Goal: Navigation & Orientation: Find specific page/section

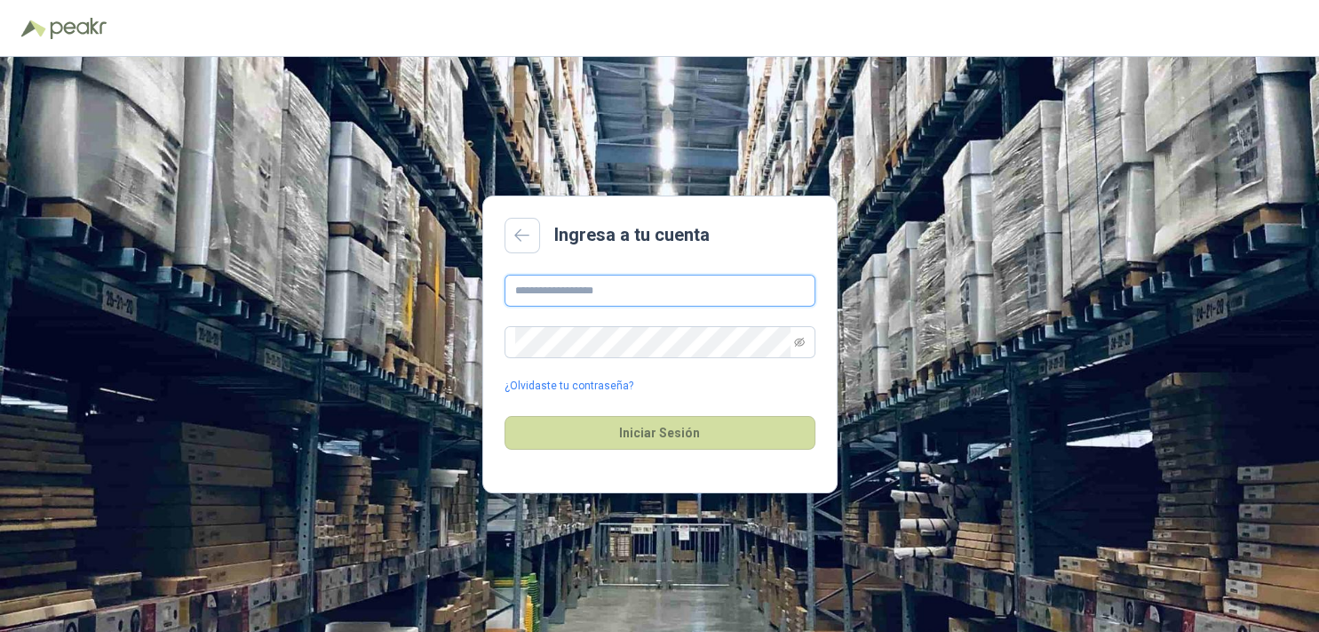
click at [588, 295] on input "text" at bounding box center [660, 290] width 311 height 32
type input "**********"
click at [47, 25] on div at bounding box center [659, 28] width 1276 height 28
click at [527, 297] on input "**********" at bounding box center [660, 290] width 311 height 32
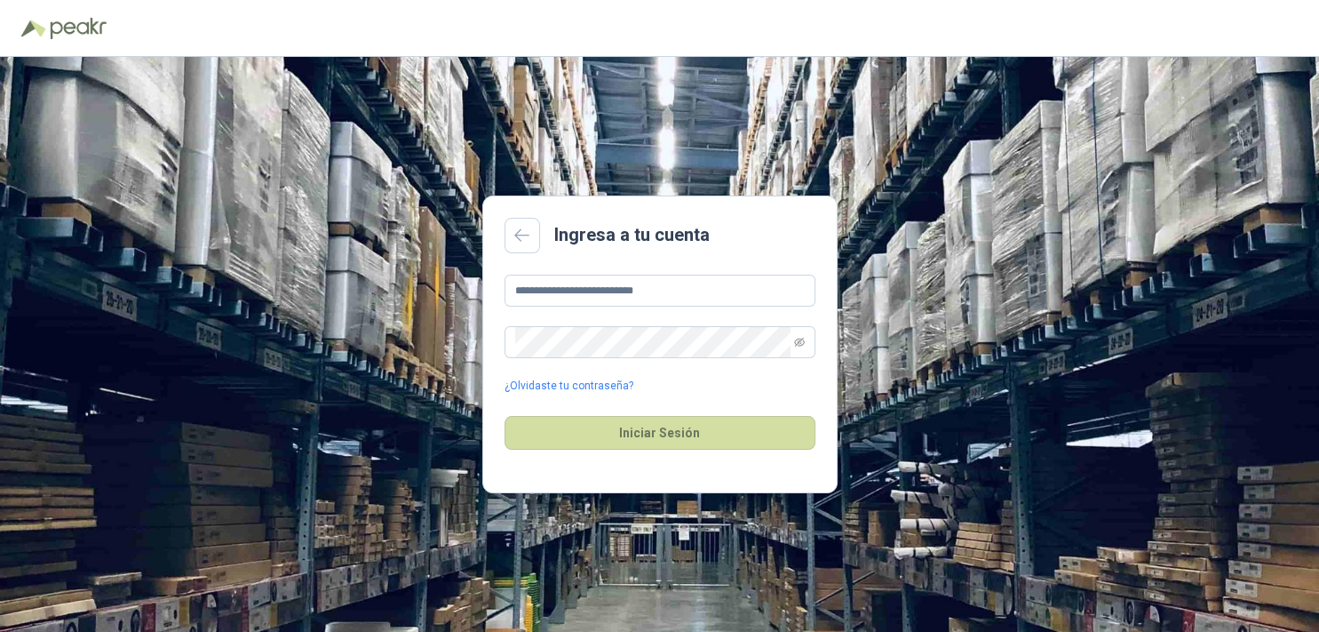
click at [692, 273] on main "**********" at bounding box center [659, 344] width 355 height 298
click at [556, 293] on input "text" at bounding box center [660, 290] width 311 height 32
click at [636, 444] on button "Iniciar Sesión" at bounding box center [660, 433] width 311 height 34
click at [799, 340] on icon "eye-invisible" at bounding box center [799, 342] width 11 height 9
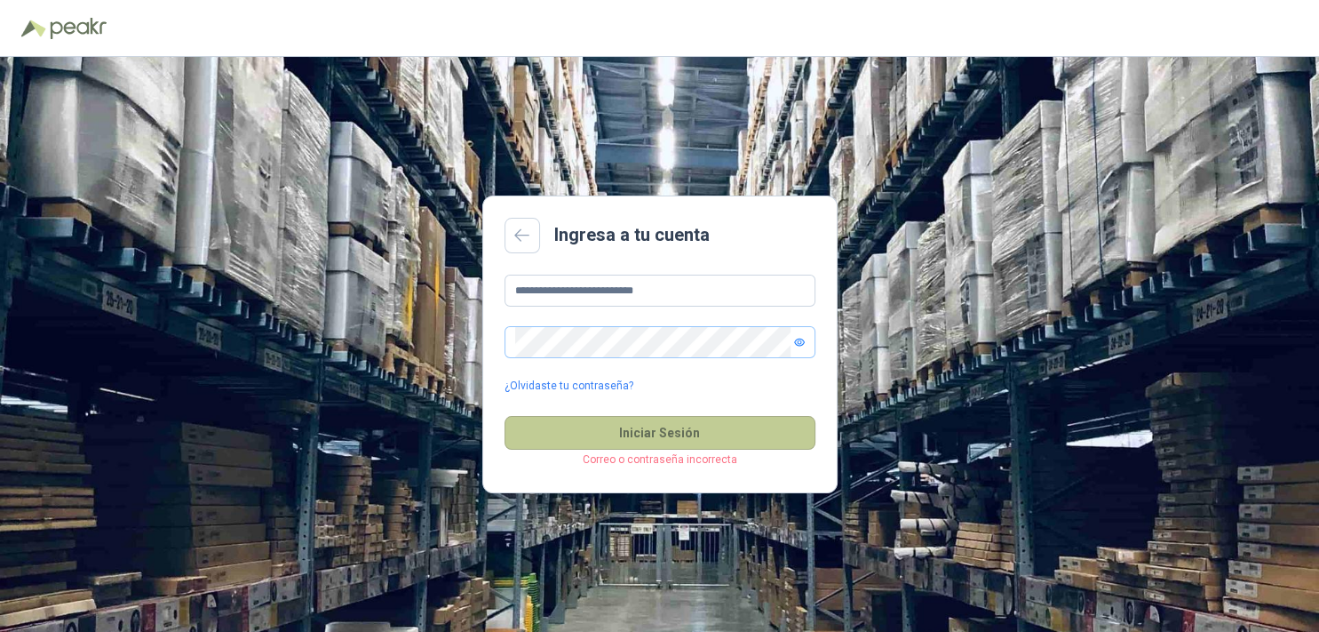
click at [648, 441] on button "Iniciar Sesión" at bounding box center [660, 433] width 311 height 34
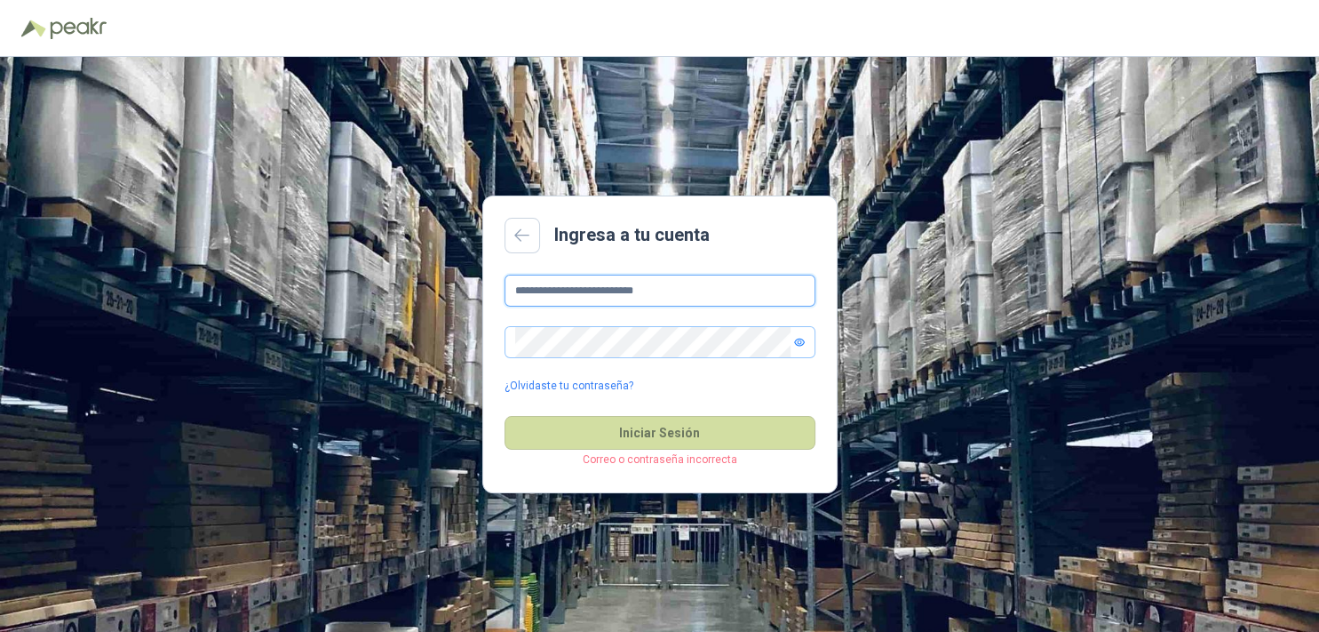
click at [686, 297] on input "**********" at bounding box center [660, 290] width 311 height 32
type input "*"
click at [560, 287] on input "text" at bounding box center [660, 290] width 311 height 32
paste input "**********"
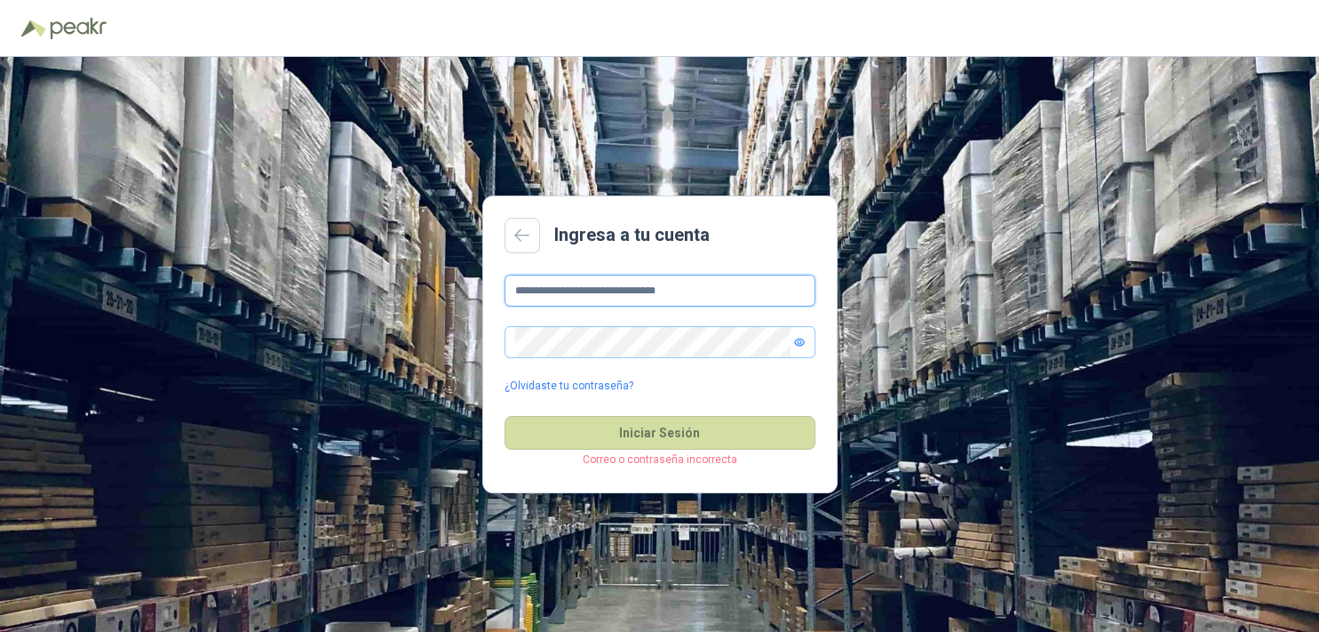
type input "**********"
click at [788, 384] on div "¿Olvidaste tu contraseña?" at bounding box center [660, 385] width 311 height 17
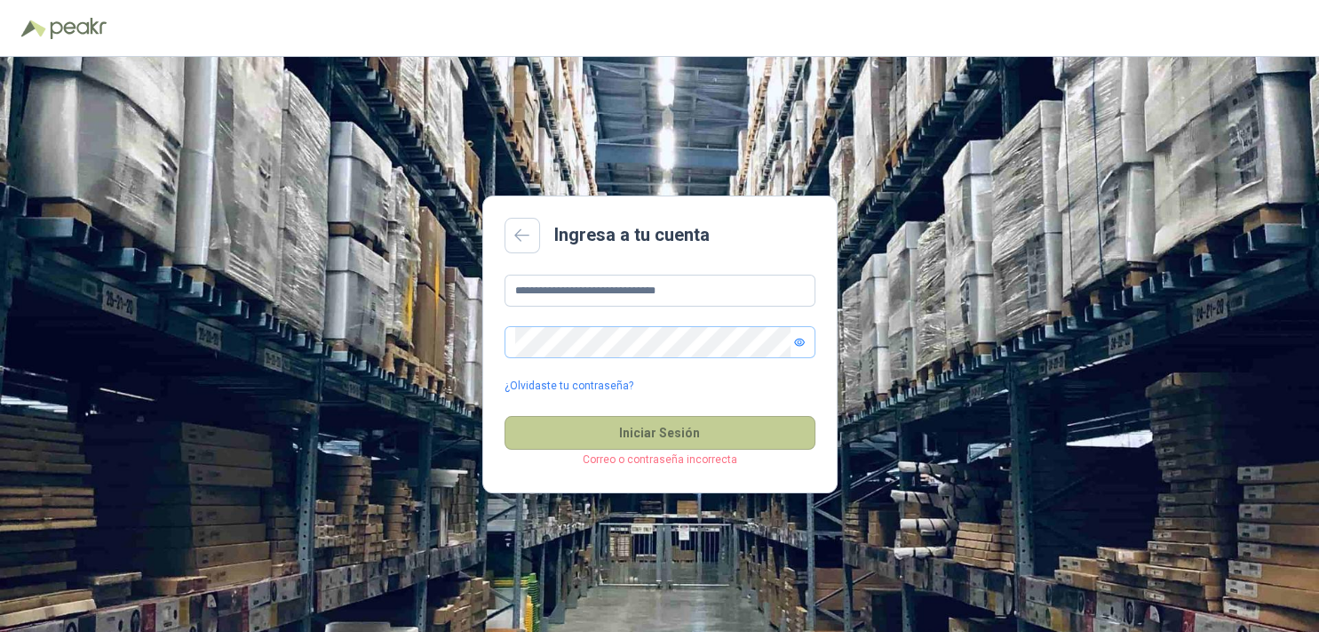
click at [628, 429] on button "Iniciar Sesión" at bounding box center [660, 433] width 311 height 34
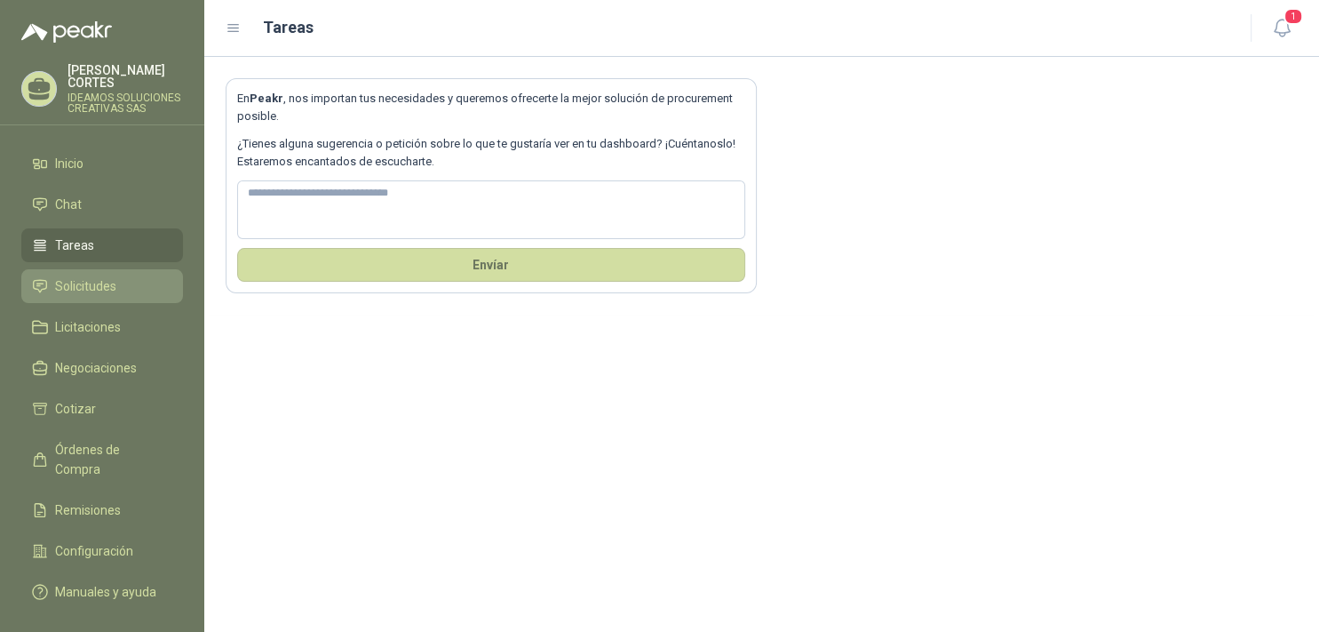
click at [91, 276] on span "Solicitudes" at bounding box center [85, 286] width 61 height 20
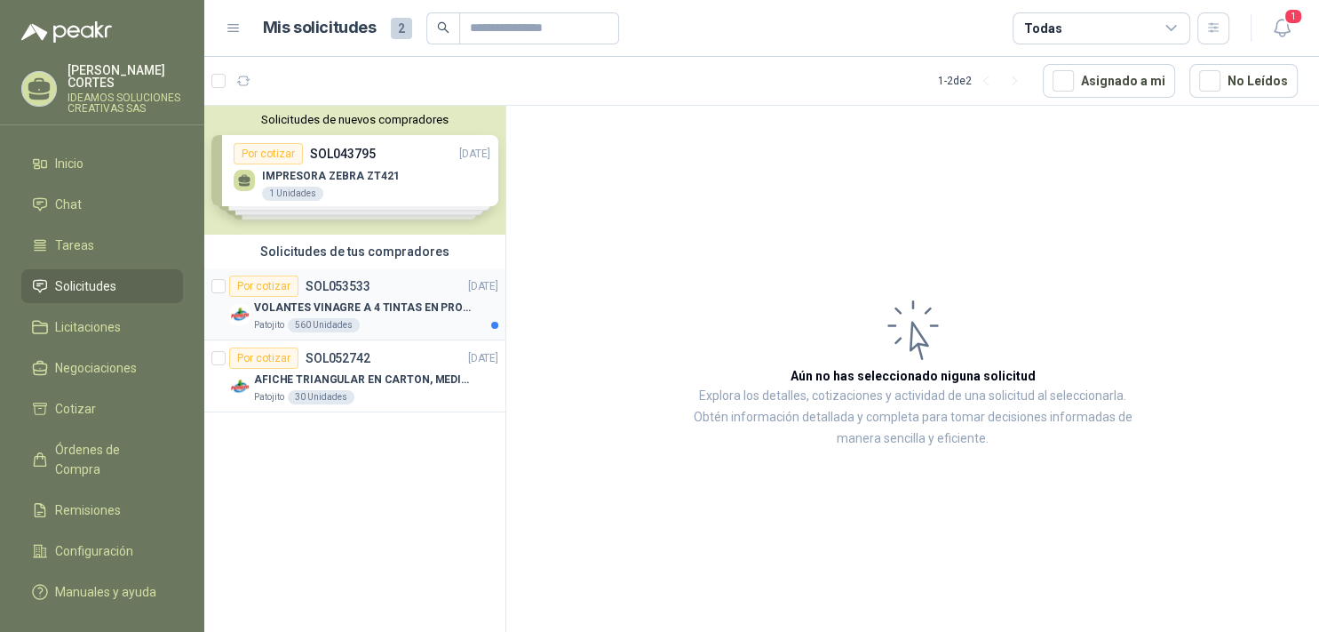
click at [421, 312] on p "VOLANTES VINAGRE A 4 TINTAS EN PROPALCOTE VER ARCHIVO ADJUNTO" at bounding box center [364, 307] width 221 height 17
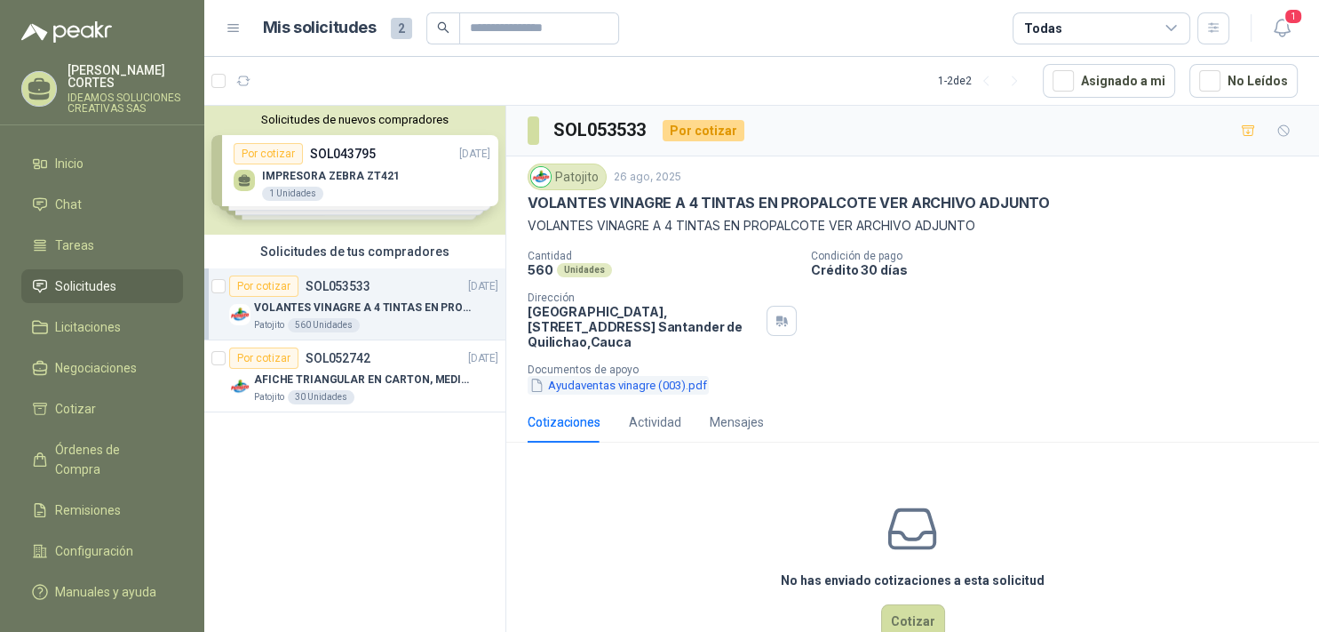
click at [678, 382] on button "Ayudaventas vinagre (003).pdf" at bounding box center [618, 385] width 181 height 19
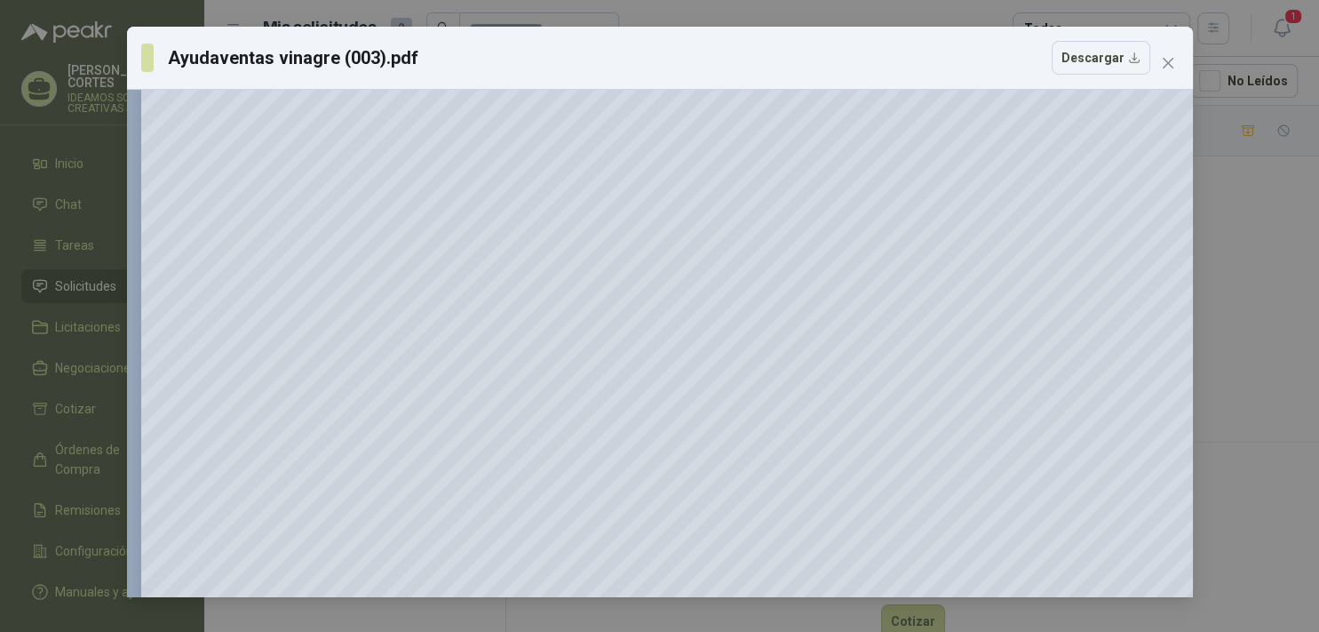
scroll to position [1124, 0]
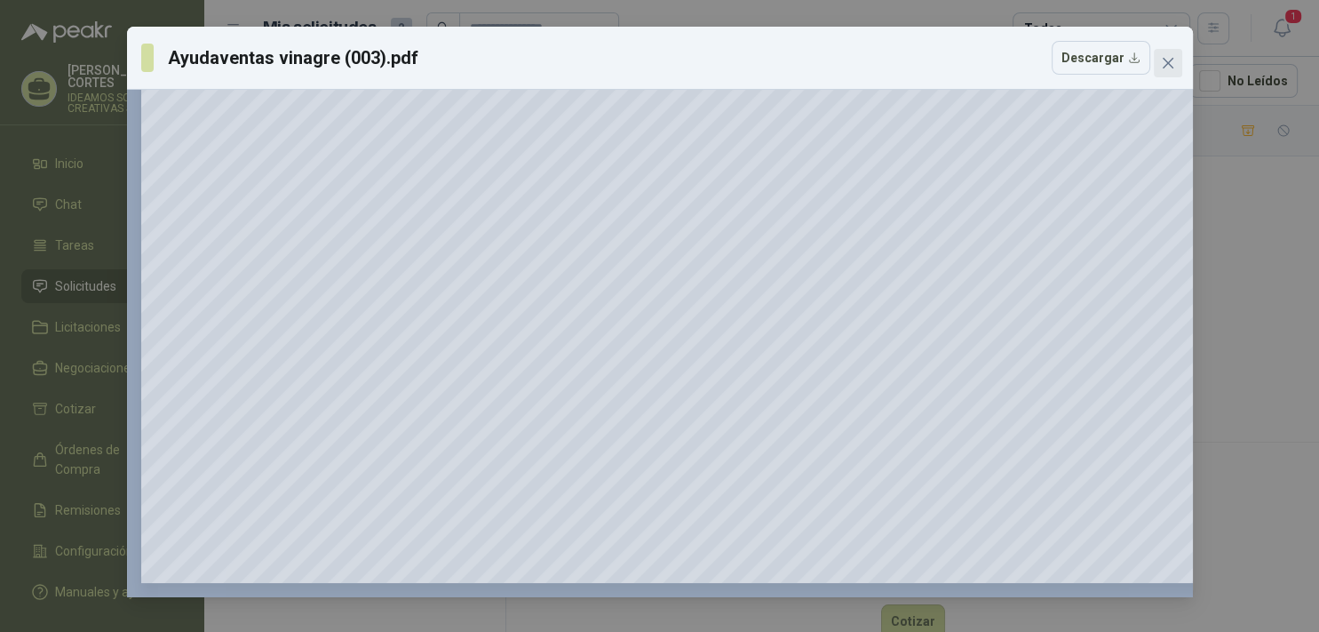
click at [1176, 66] on span "Close" at bounding box center [1168, 63] width 28 height 14
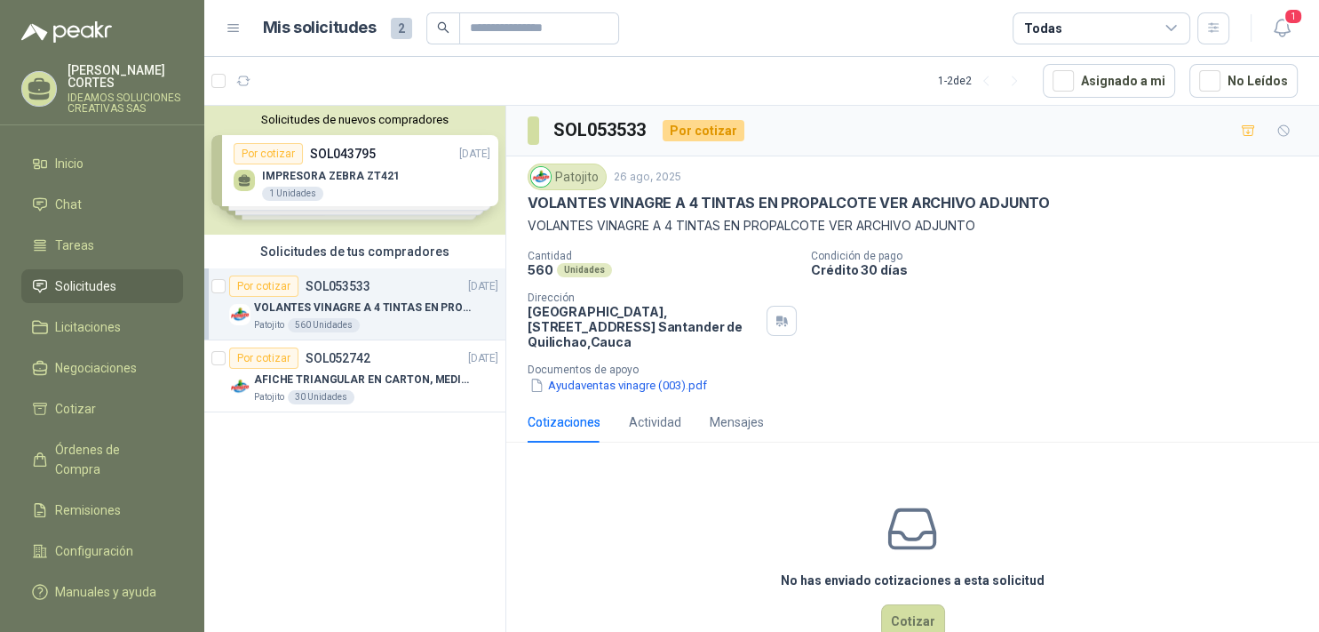
click at [298, 304] on p "VOLANTES VINAGRE A 4 TINTAS EN PROPALCOTE VER ARCHIVO ADJUNTO" at bounding box center [364, 307] width 221 height 17
click at [379, 379] on p "AFICHE TRIANGULAR EN CARTON, MEDIDAS 30 CM X 45 CM" at bounding box center [364, 379] width 221 height 17
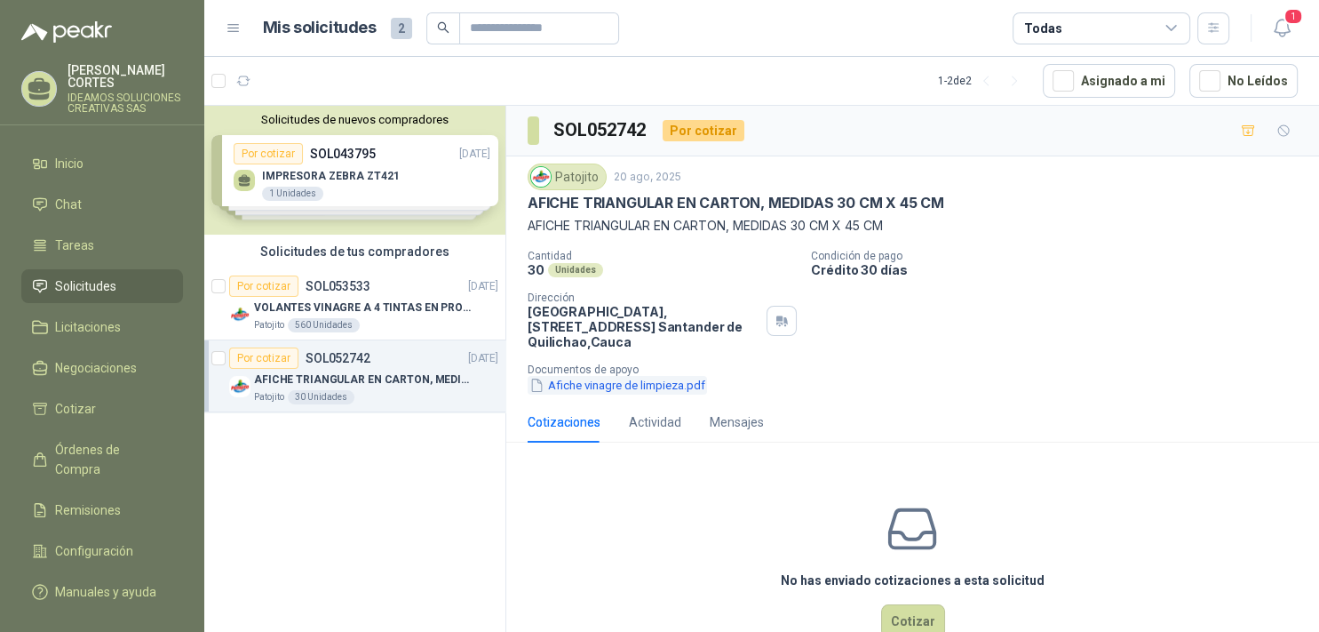
click at [624, 378] on button "Afiche vinagre de limpieza.pdf" at bounding box center [617, 385] width 179 height 19
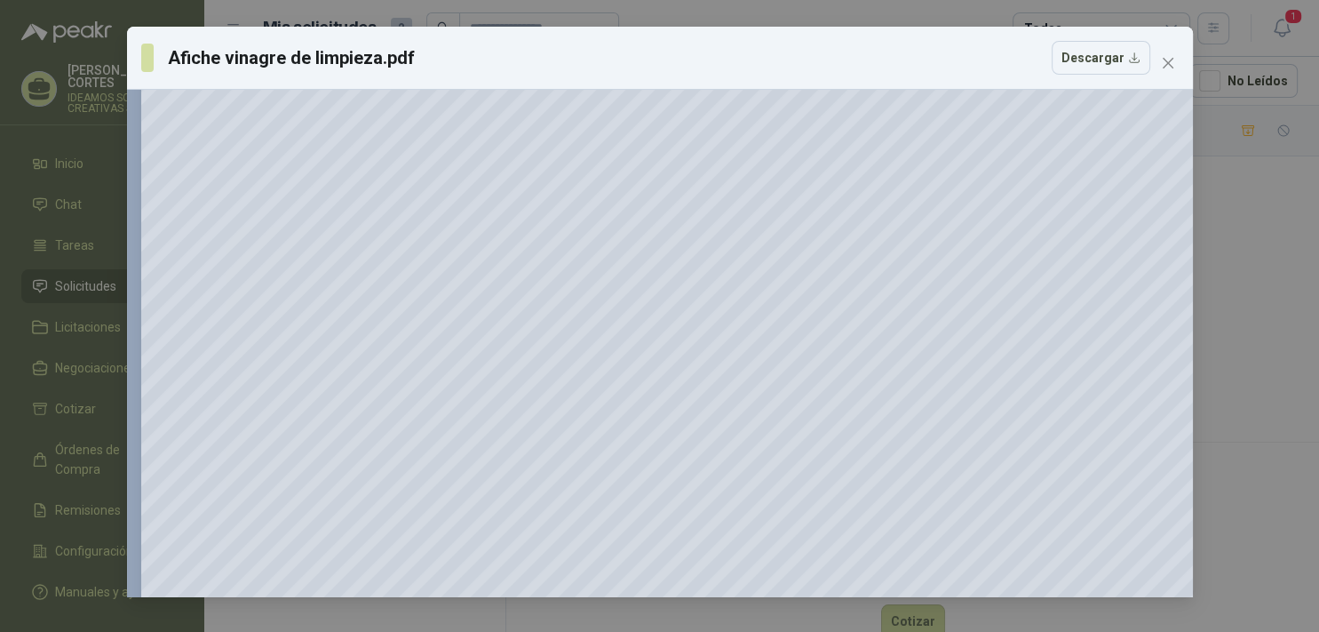
scroll to position [1253, 0]
click at [1164, 64] on icon "close" at bounding box center [1168, 63] width 14 height 14
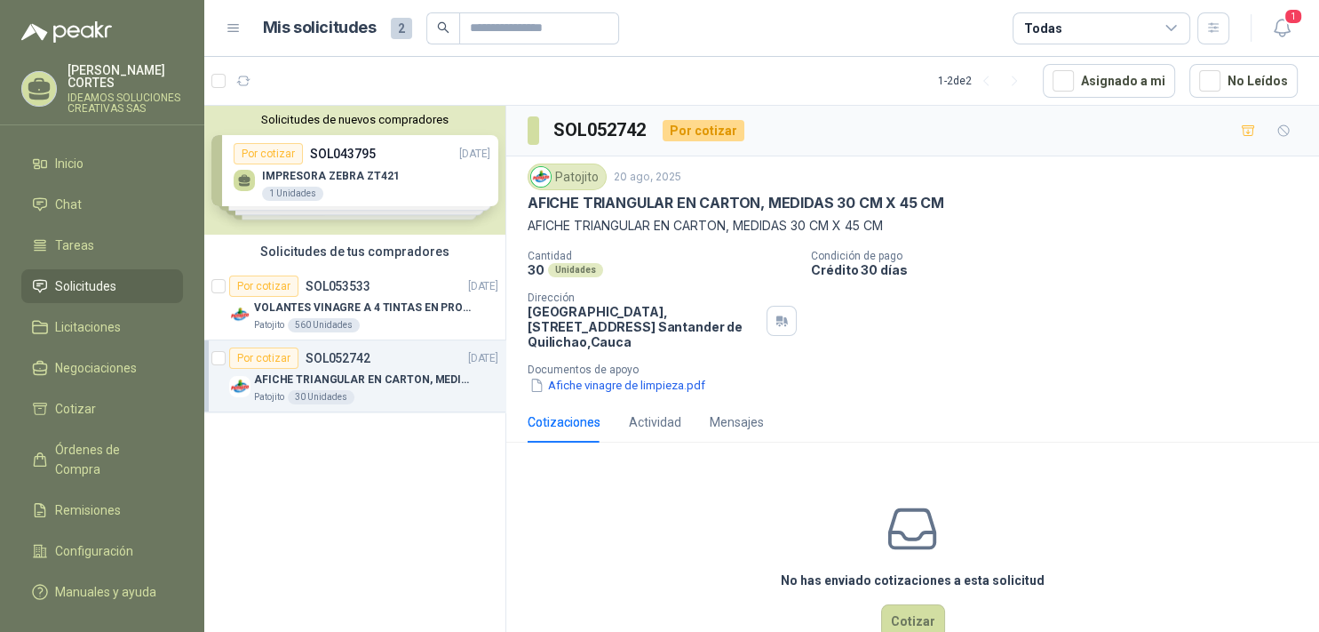
click at [81, 276] on span "Solicitudes" at bounding box center [85, 286] width 61 height 20
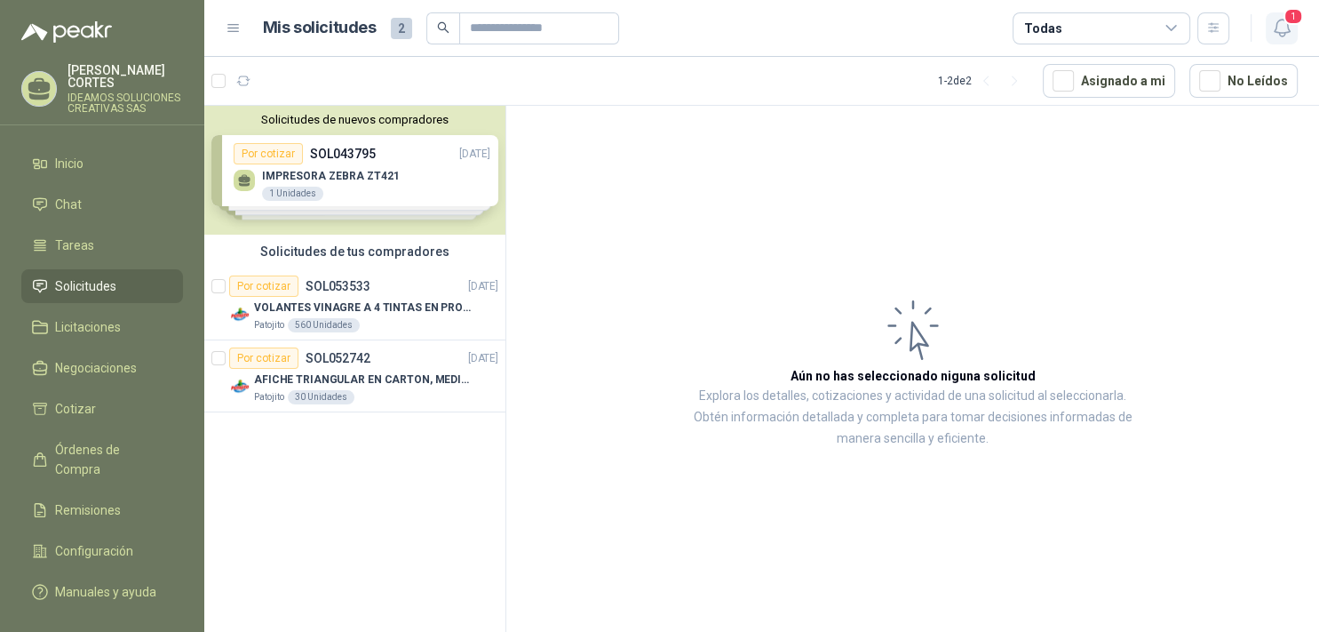
click at [1285, 33] on icon "button" at bounding box center [1281, 28] width 15 height 17
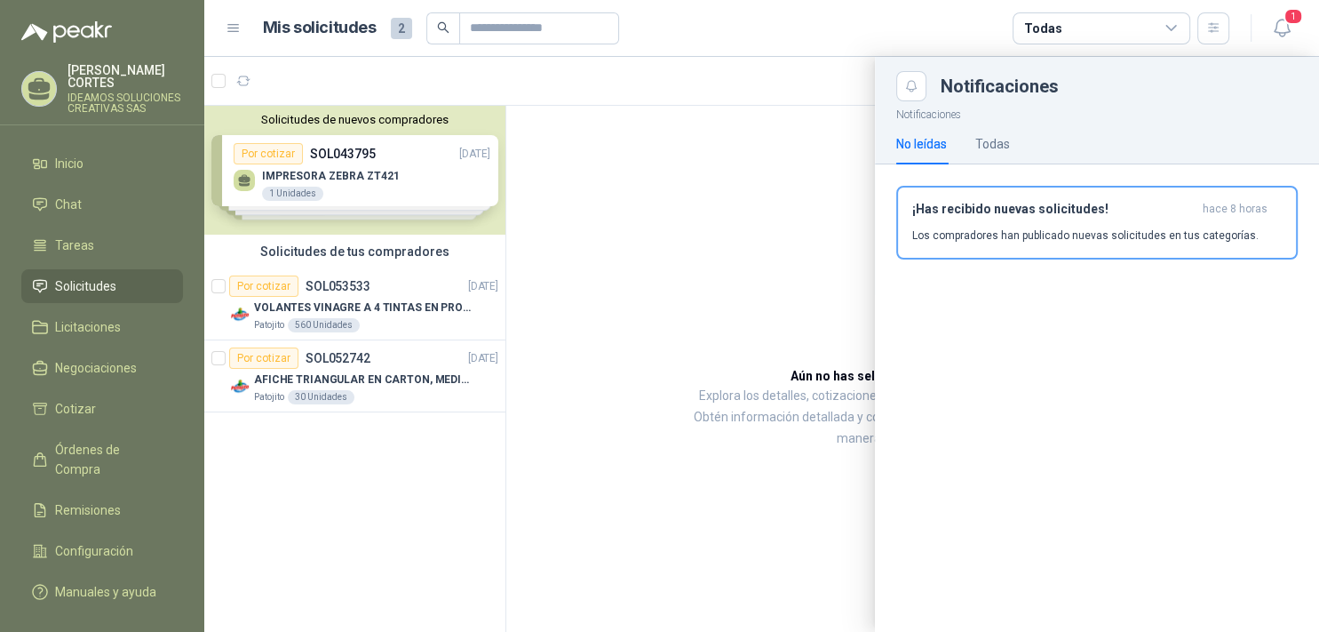
click at [1107, 365] on div "Notificaciones No leídas Todas ¡Has recibido nuevas solicitudes! hace 8 horas L…" at bounding box center [1097, 366] width 444 height 530
click at [481, 490] on div at bounding box center [761, 344] width 1115 height 575
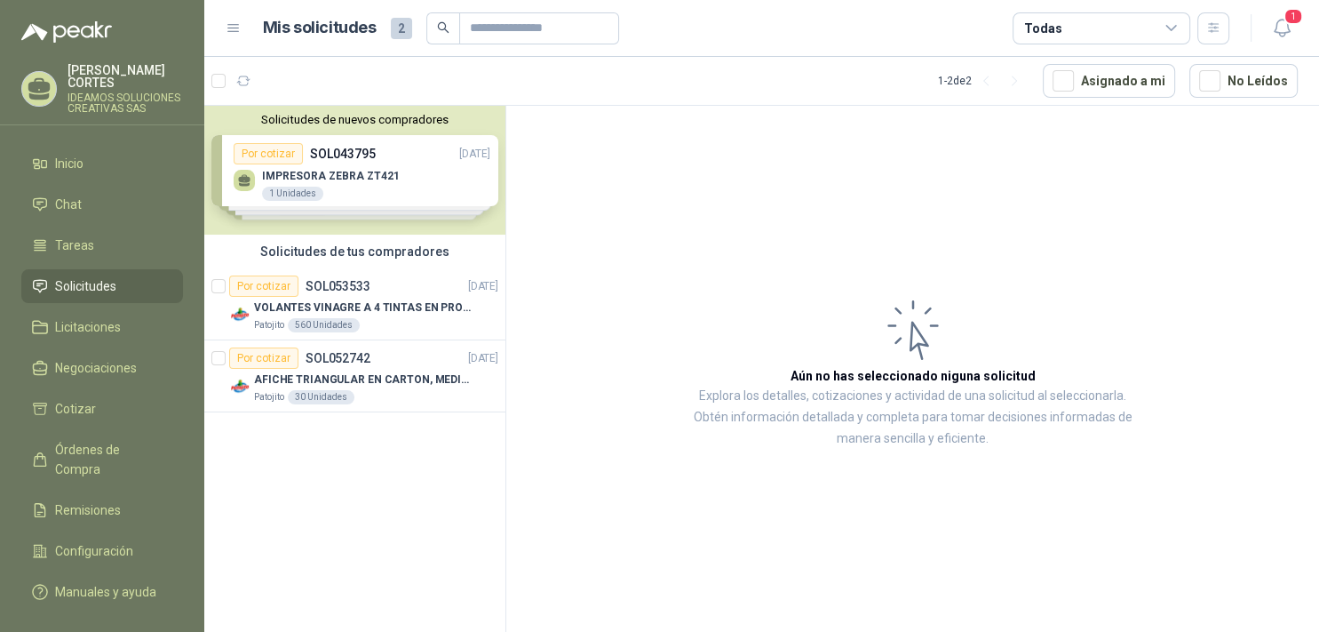
click at [780, 237] on article "Aún no has seleccionado niguna solicitud Explora los detalles, cotizaciones y a…" at bounding box center [912, 372] width 813 height 532
click at [60, 541] on span "Configuración" at bounding box center [94, 551] width 78 height 20
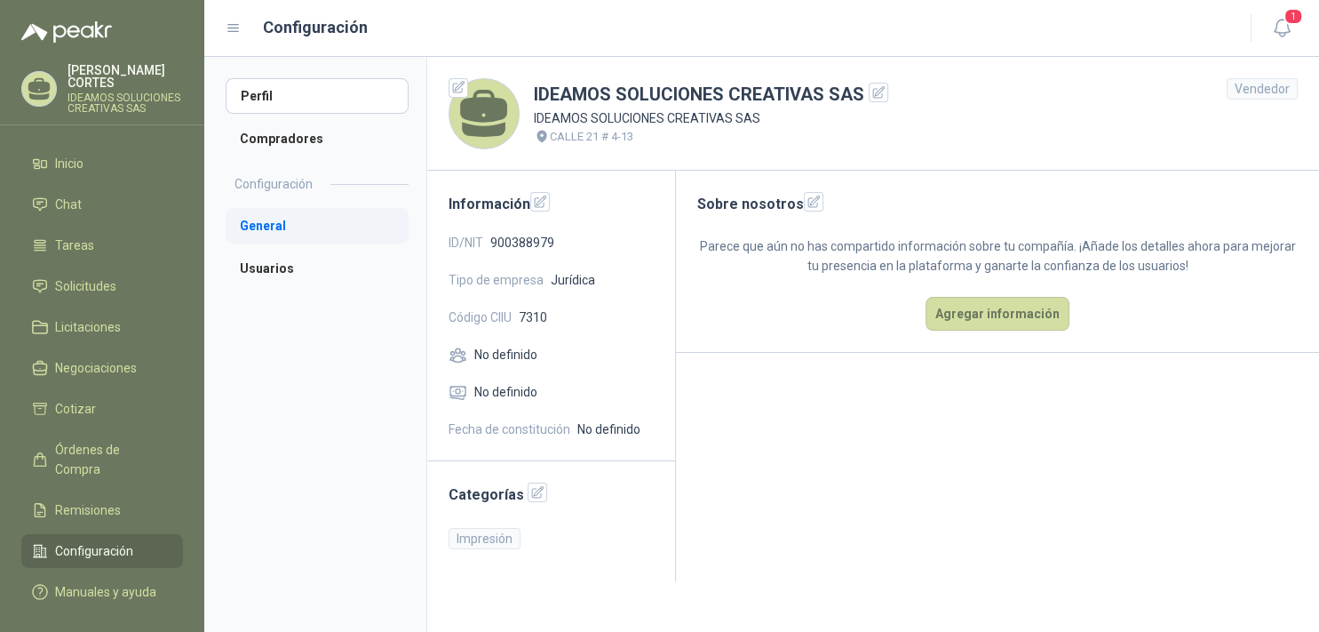
click at [280, 225] on li "General" at bounding box center [317, 226] width 183 height 36
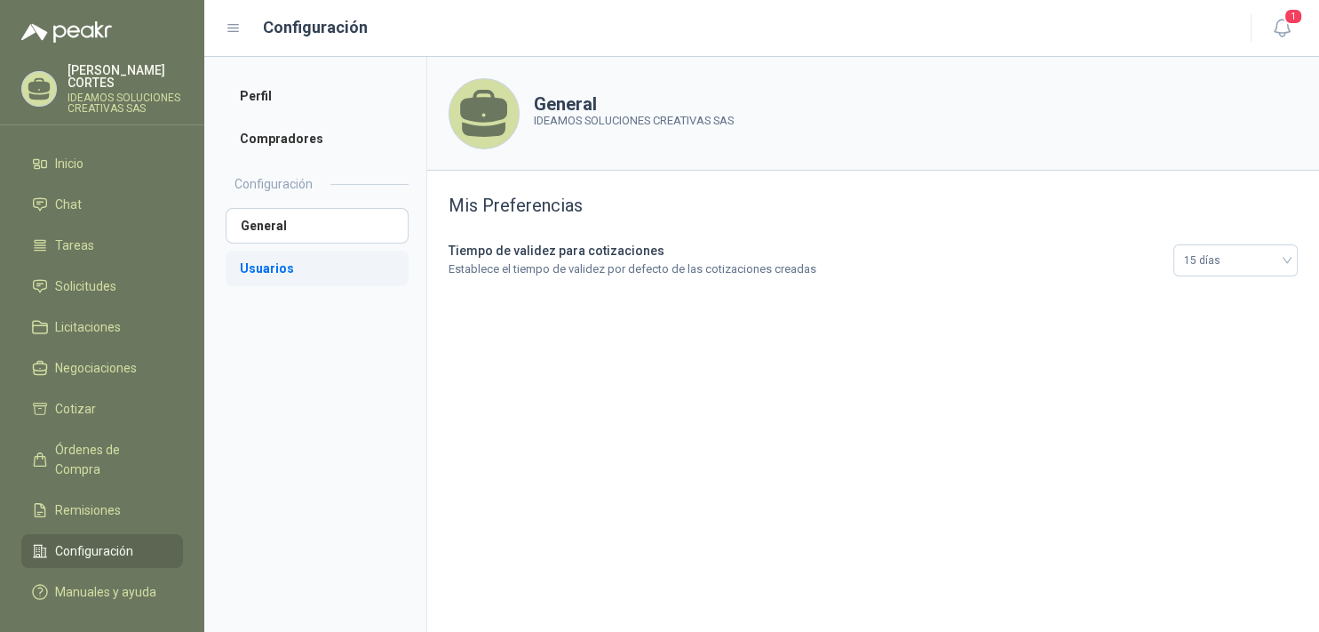
click at [243, 259] on li "Usuarios" at bounding box center [317, 268] width 183 height 36
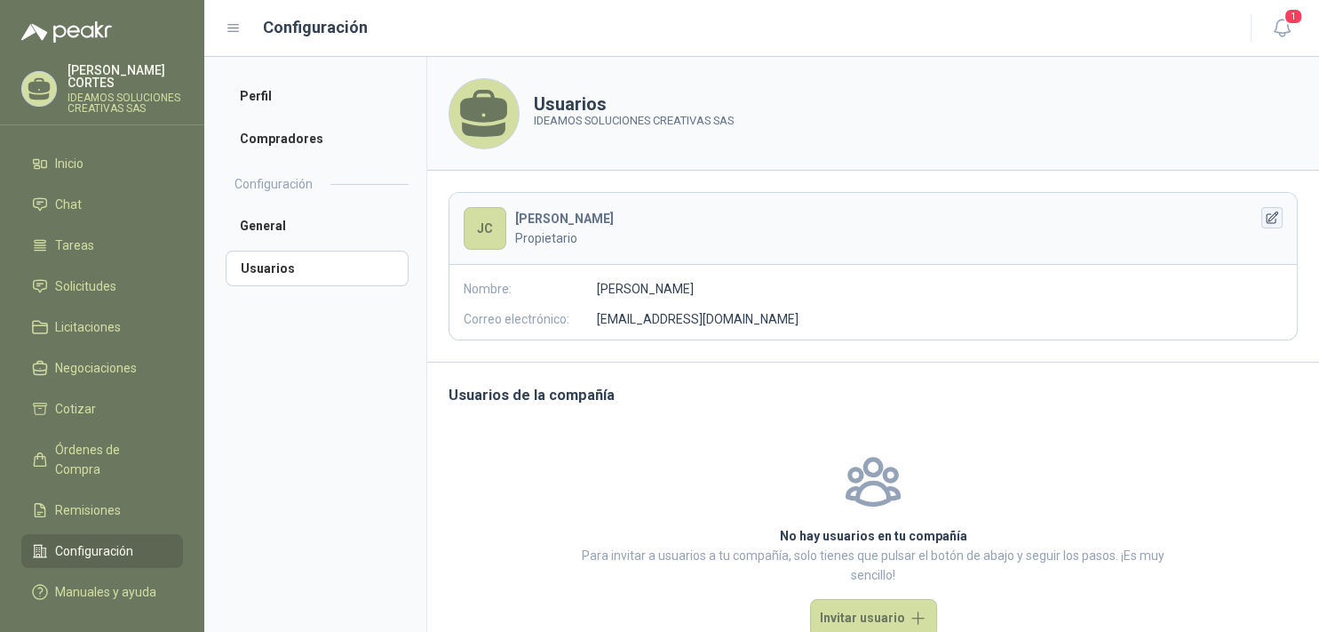
click at [1265, 217] on icon "button" at bounding box center [1272, 218] width 15 height 15
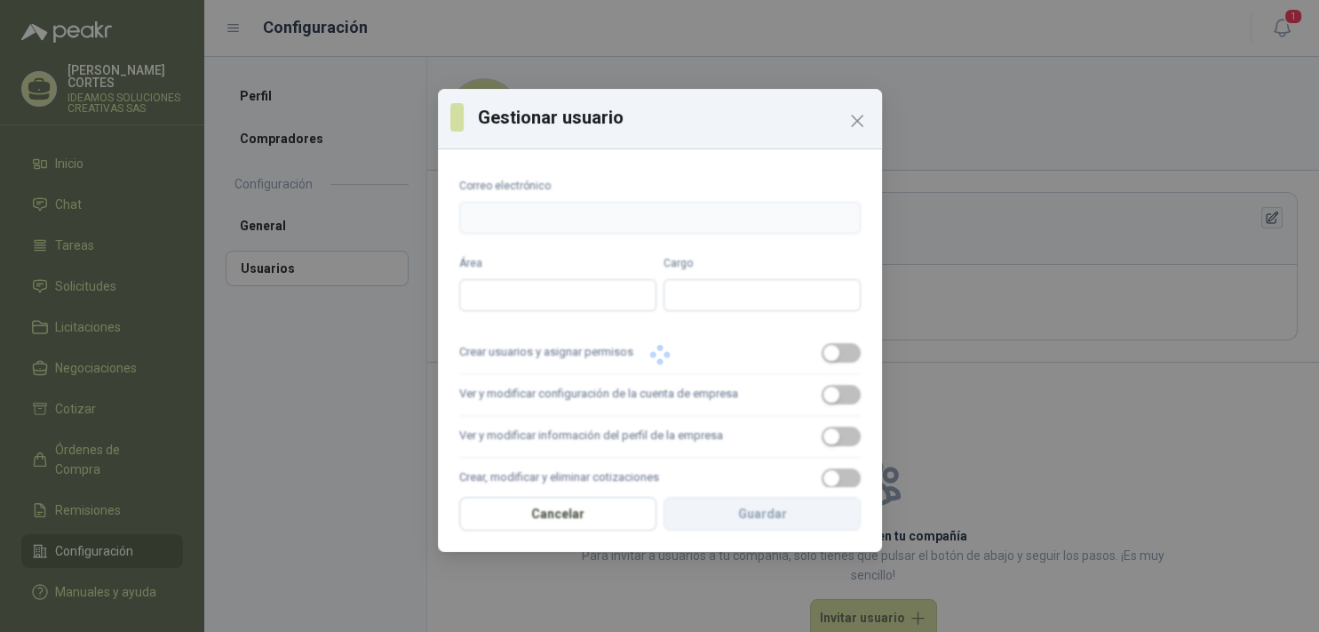
type input "**********"
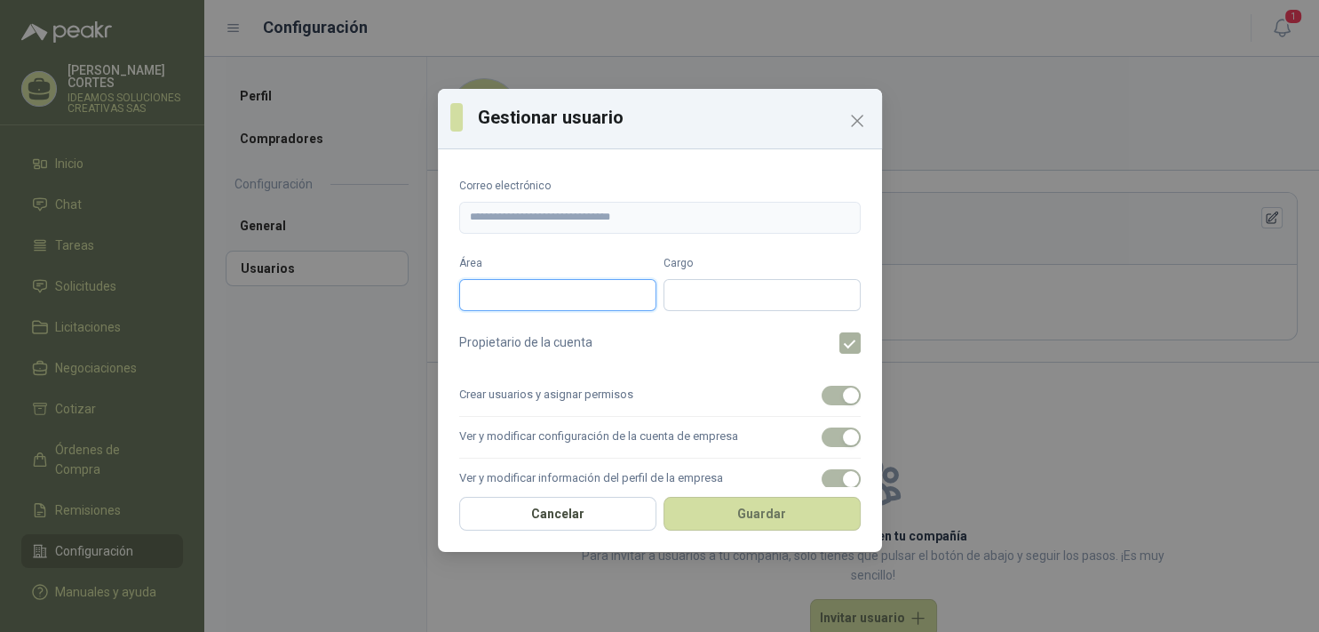
click at [579, 309] on input "Área" at bounding box center [557, 295] width 197 height 32
click at [717, 283] on input "Cargo" at bounding box center [762, 295] width 197 height 32
click at [501, 280] on input "Área" at bounding box center [557, 295] width 197 height 32
click at [506, 295] on input "Área" at bounding box center [557, 295] width 197 height 32
type input "******"
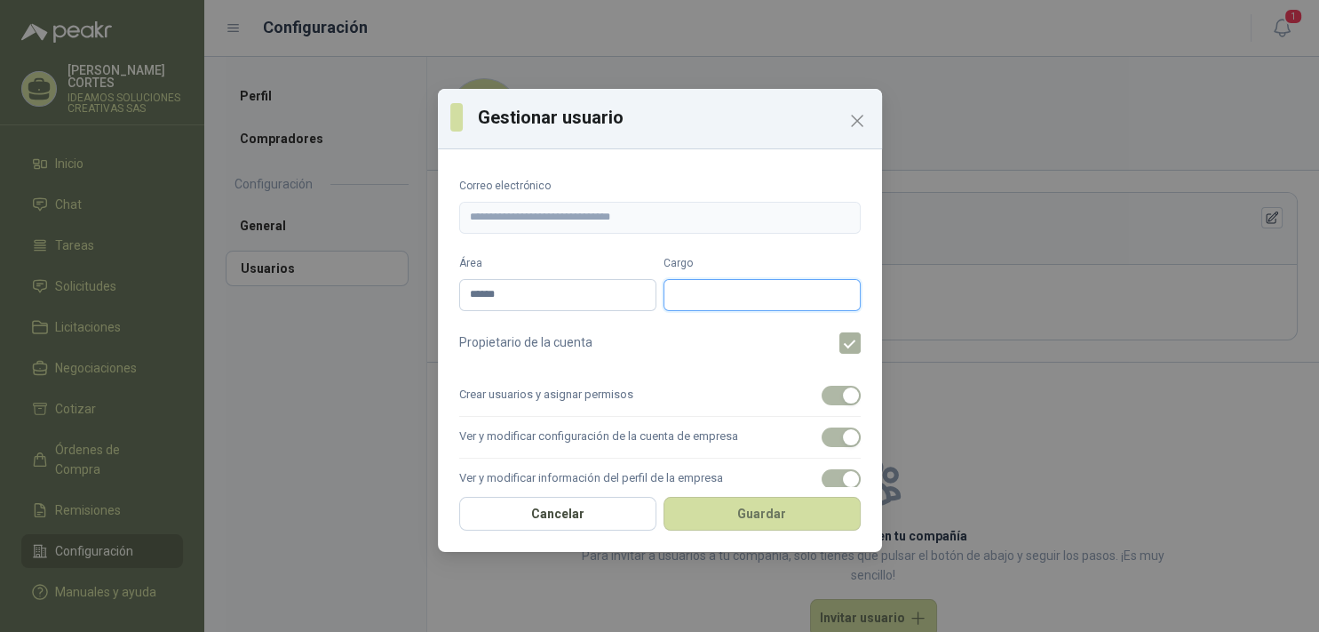
click at [687, 297] on input "Cargo" at bounding box center [762, 295] width 197 height 32
click at [546, 294] on input "******" at bounding box center [557, 295] width 197 height 32
click at [695, 309] on input "Cargo" at bounding box center [762, 295] width 197 height 32
click at [696, 258] on label "Cargo" at bounding box center [762, 263] width 197 height 17
click at [696, 279] on input "Cargo" at bounding box center [762, 295] width 197 height 32
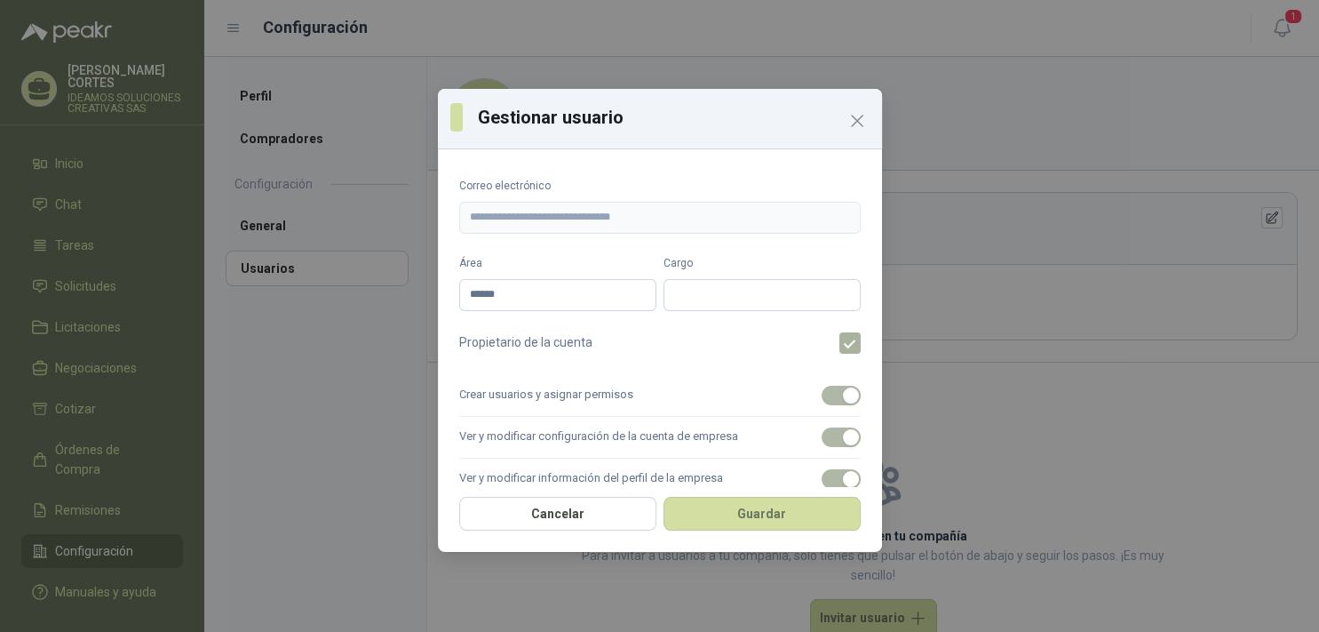
click at [520, 190] on label "Correo electrónico" at bounding box center [659, 186] width 401 height 17
click at [524, 298] on input "******" at bounding box center [557, 295] width 197 height 32
click at [508, 401] on label "Crear usuarios y asignar permisos" at bounding box center [659, 396] width 401 height 42
click at [599, 396] on label "Crear usuarios y asignar permisos" at bounding box center [659, 396] width 401 height 42
click at [839, 338] on label at bounding box center [857, 342] width 36 height 21
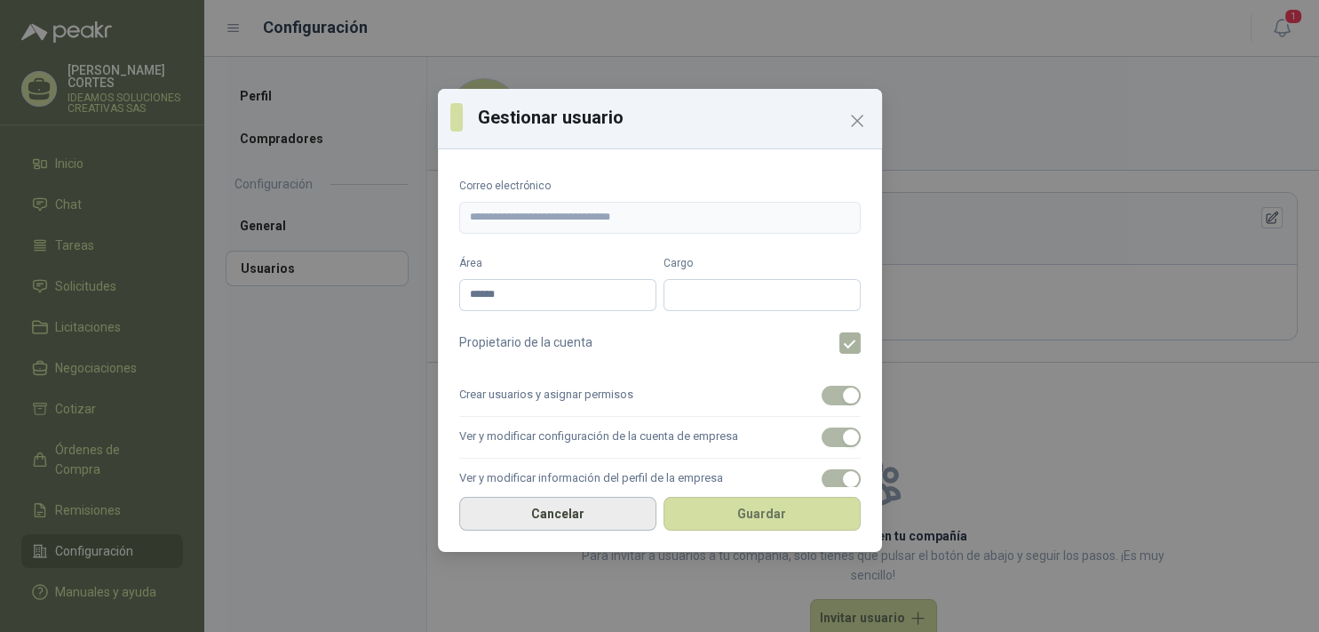
click at [558, 506] on button "Cancelar" at bounding box center [557, 514] width 197 height 34
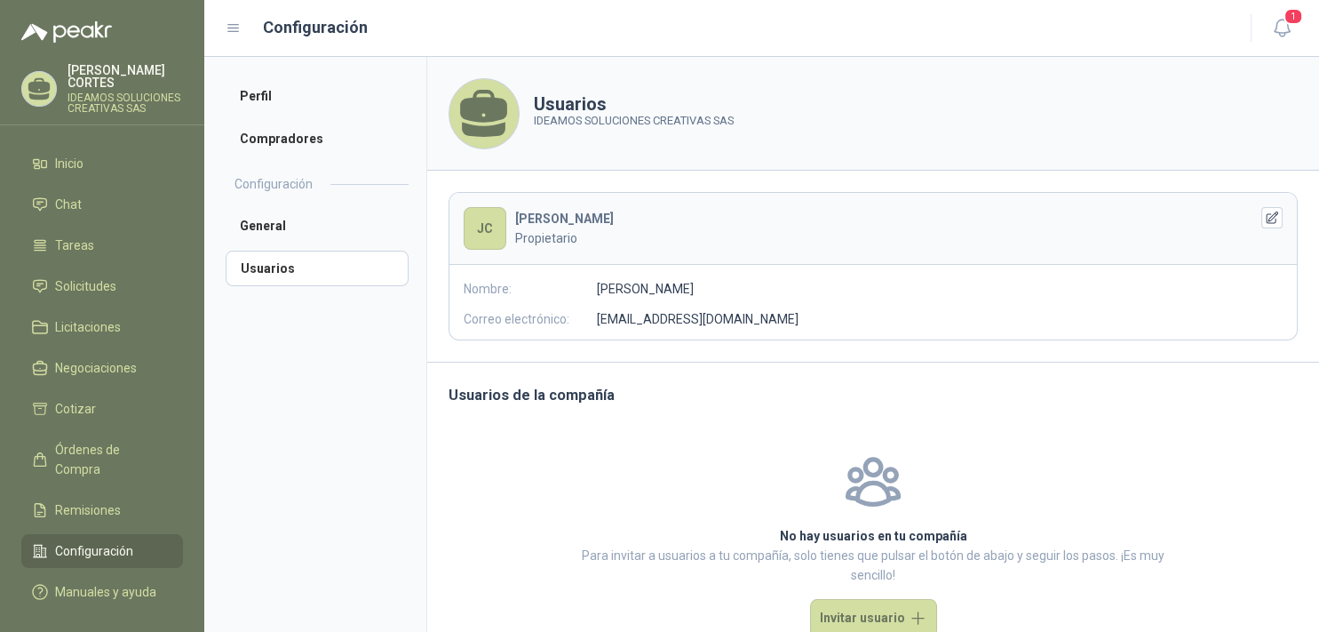
click at [644, 313] on p "[EMAIL_ADDRESS][DOMAIN_NAME]" at bounding box center [698, 319] width 202 height 20
click at [528, 319] on p "Correo electrónico:" at bounding box center [530, 319] width 133 height 20
click at [274, 226] on li "General" at bounding box center [317, 226] width 183 height 36
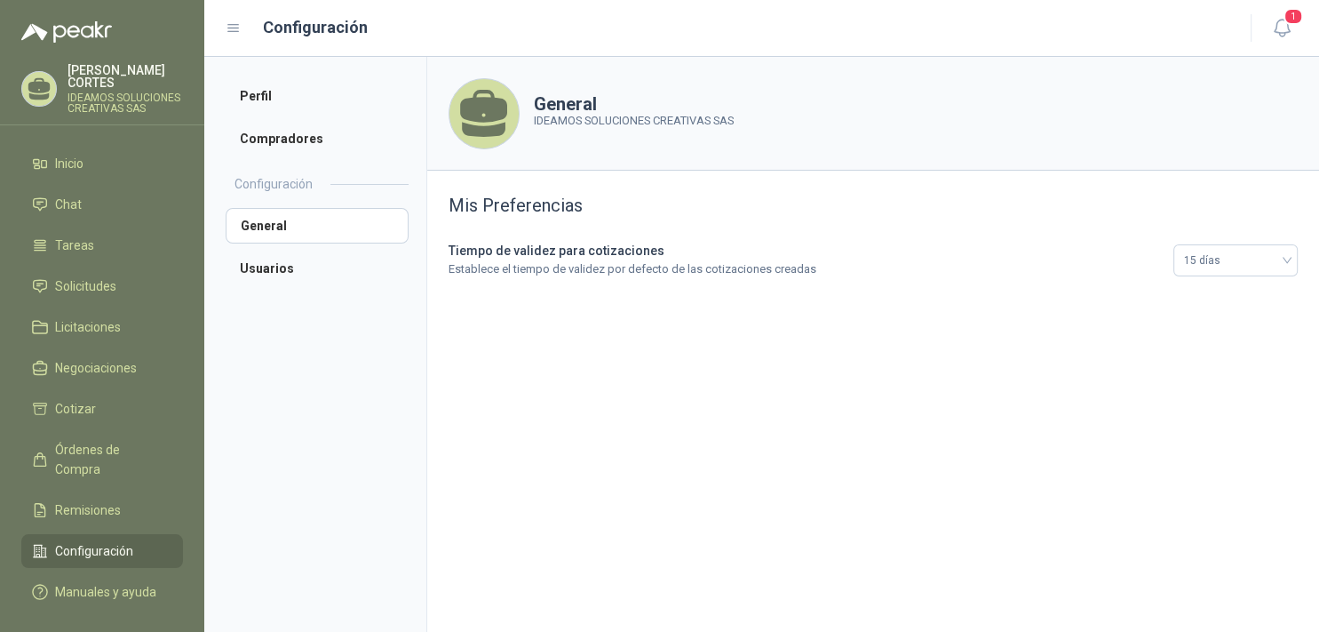
click at [322, 182] on div "Configuración" at bounding box center [326, 185] width 201 height 44
click at [494, 124] on icon at bounding box center [484, 113] width 59 height 59
click at [264, 99] on li "Perfil" at bounding box center [317, 96] width 183 height 36
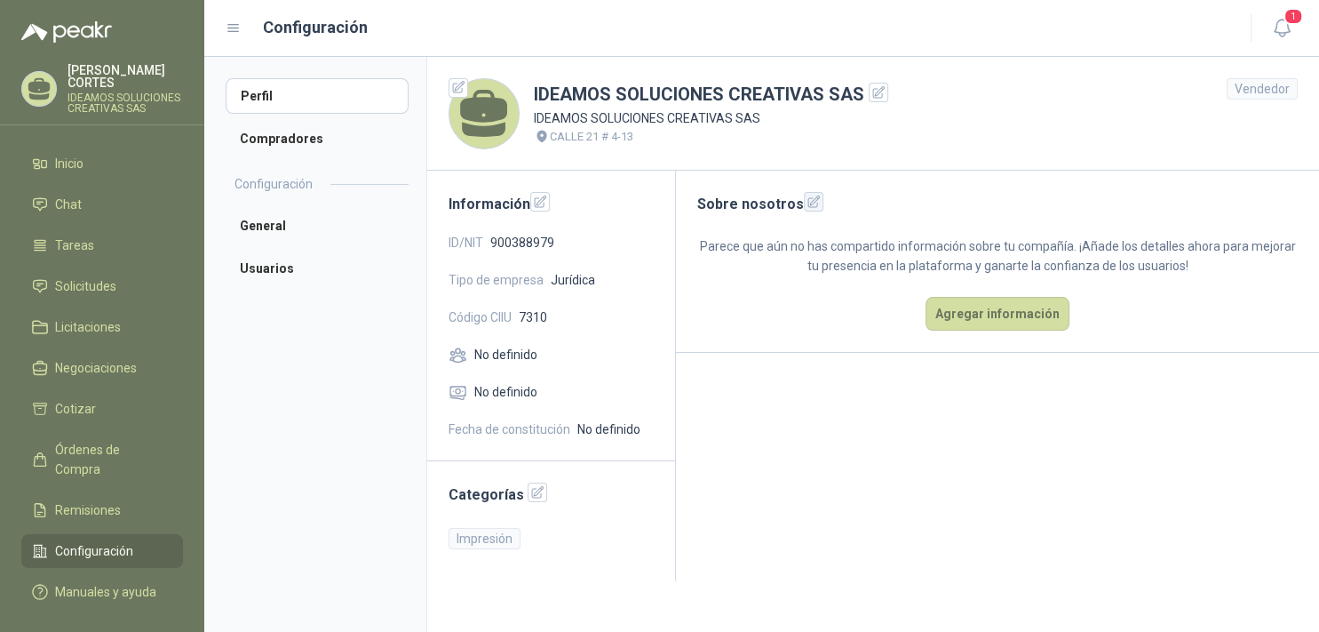
click at [807, 199] on icon "button" at bounding box center [814, 202] width 15 height 15
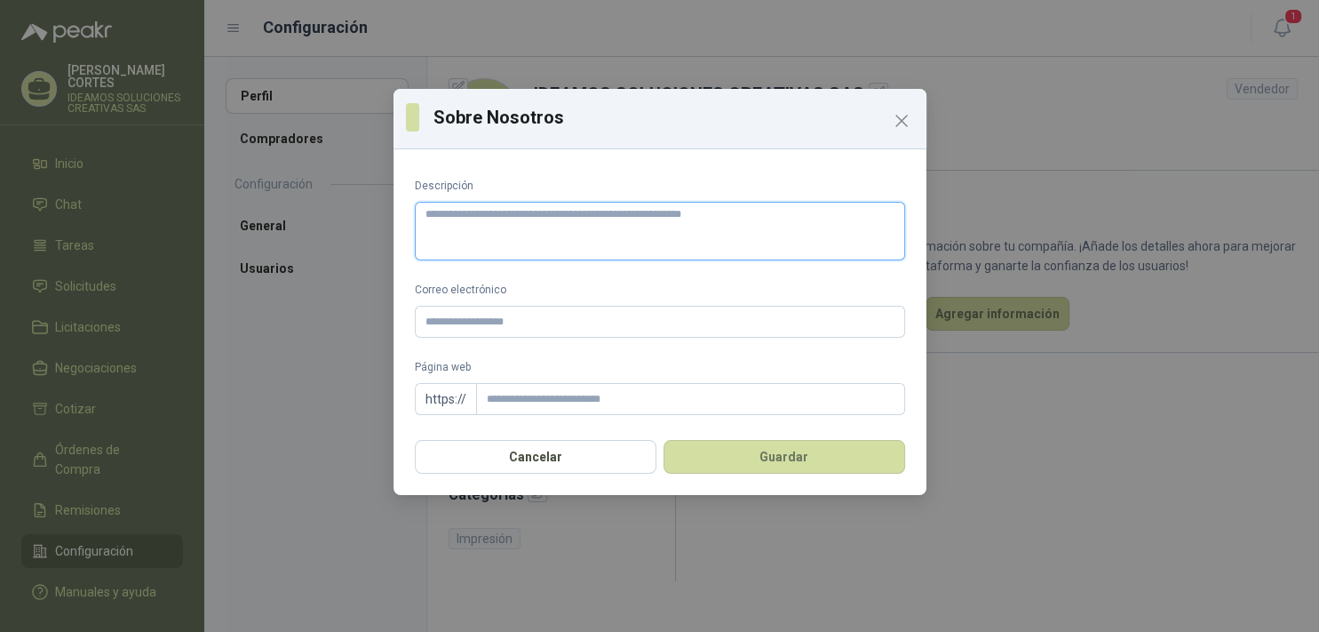
click at [594, 252] on textarea "Descripción" at bounding box center [660, 232] width 490 height 60
drag, startPoint x: 899, startPoint y: 118, endPoint x: 895, endPoint y: 129, distance: 11.2
click at [899, 123] on icon "Close" at bounding box center [901, 120] width 11 height 11
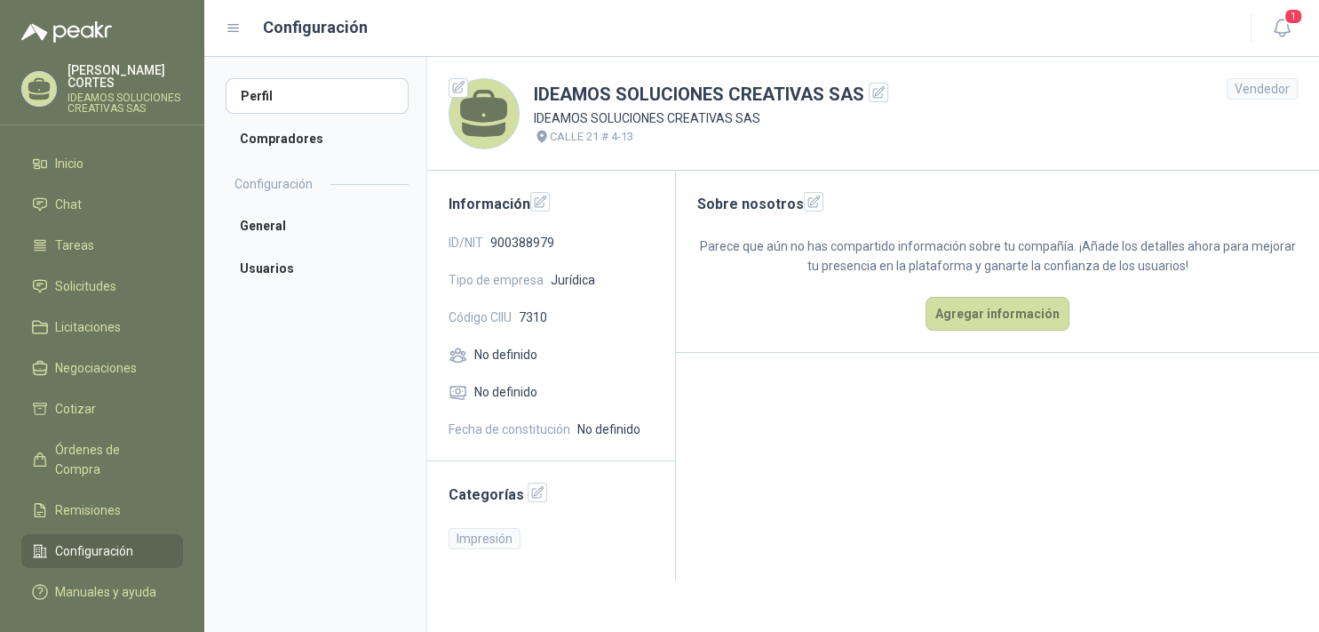
click at [545, 359] on div "No definido" at bounding box center [551, 355] width 205 height 20
click at [278, 140] on li "Compradores" at bounding box center [317, 139] width 183 height 36
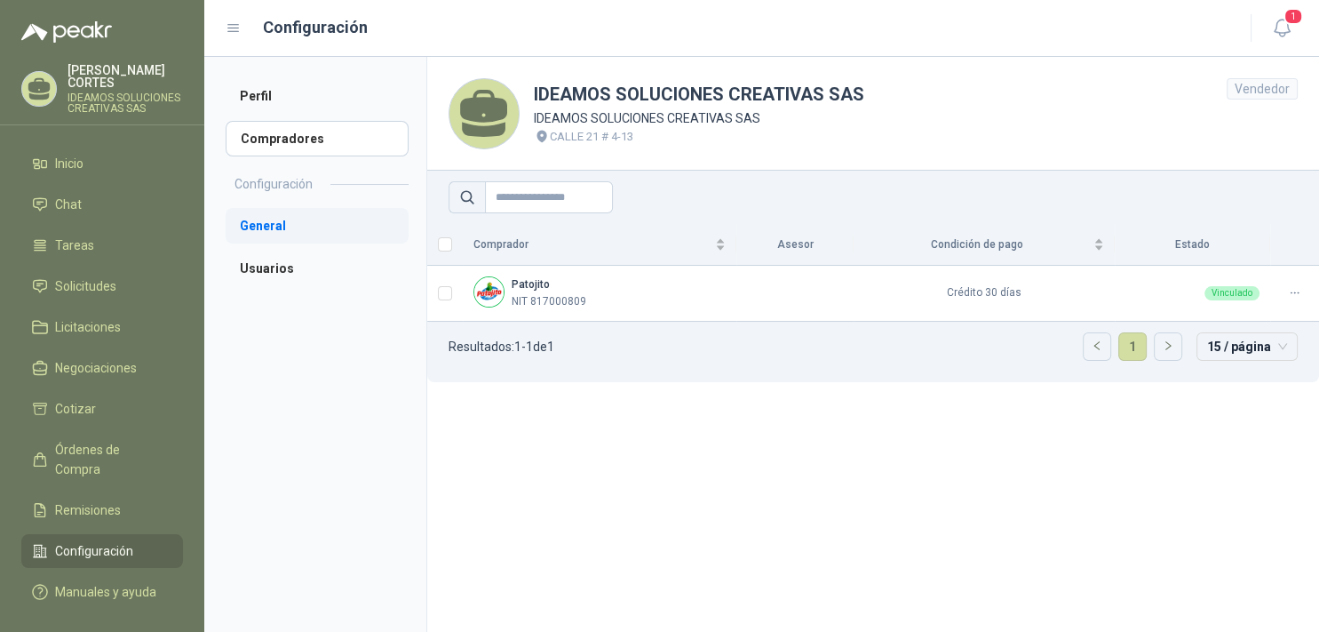
click at [272, 223] on li "General" at bounding box center [317, 226] width 183 height 36
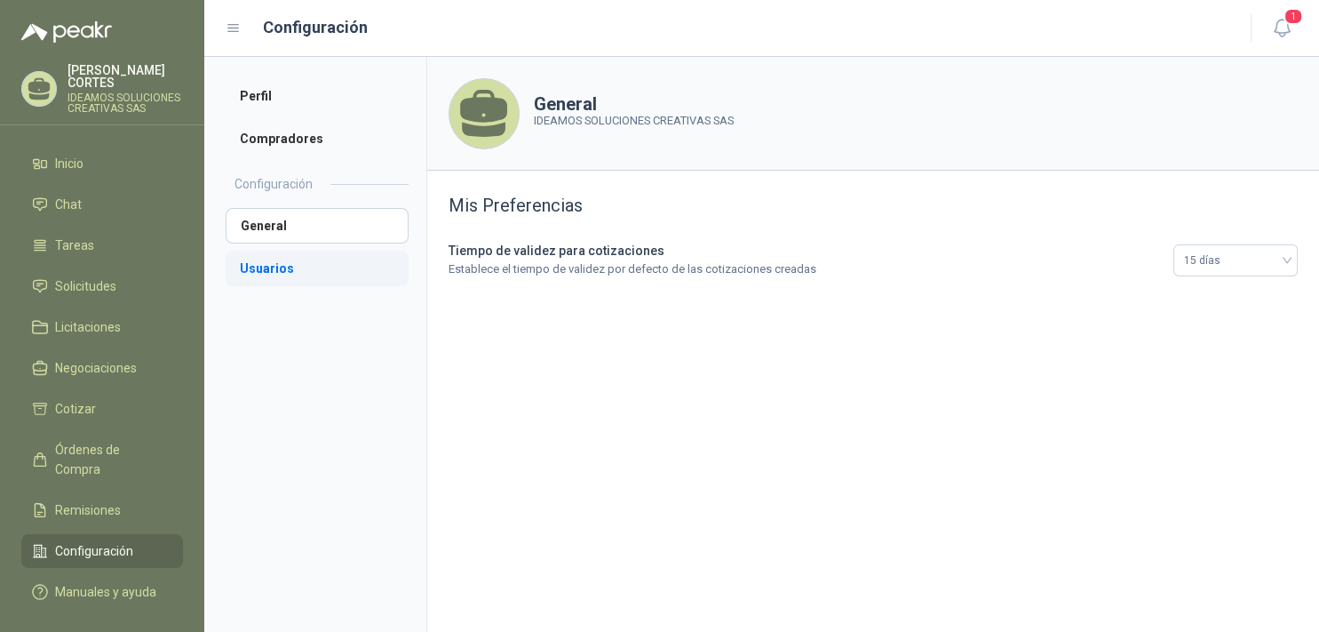
click at [247, 263] on li "Usuarios" at bounding box center [317, 268] width 183 height 36
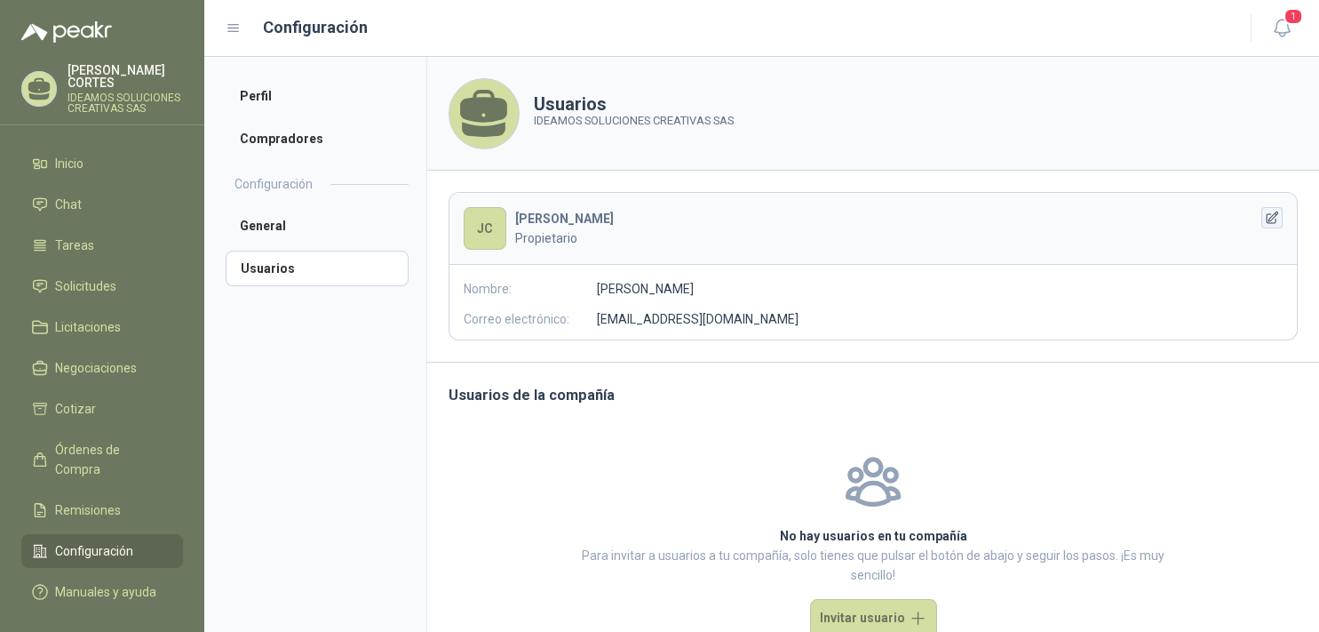
click at [1267, 219] on icon "button" at bounding box center [1273, 217] width 12 height 12
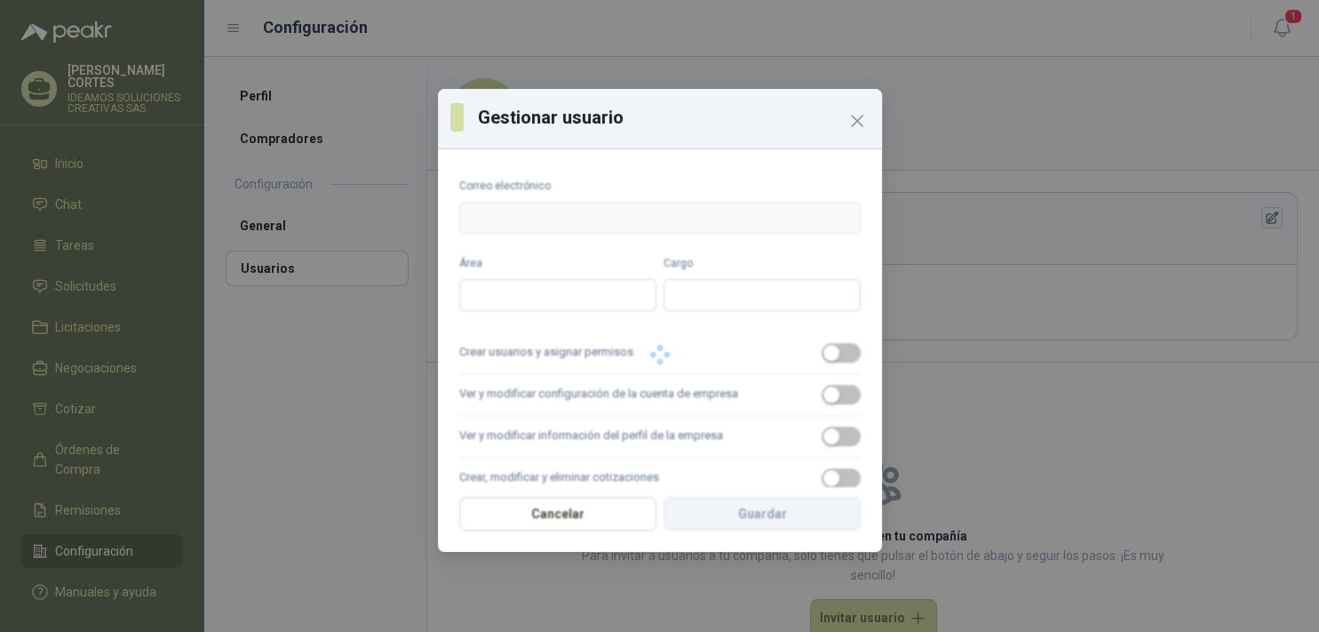
type input "**********"
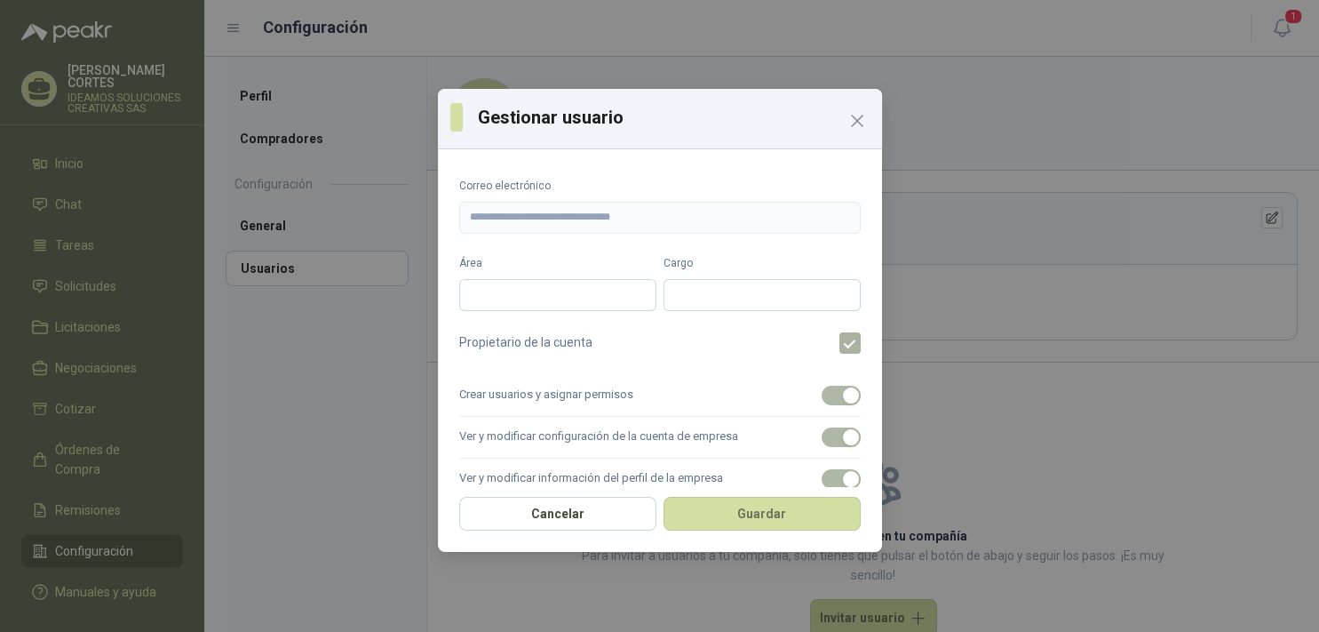
click at [668, 343] on div "Propietario de la cuenta" at bounding box center [659, 342] width 401 height 21
click at [569, 402] on label "Crear usuarios y asignar permisos" at bounding box center [659, 396] width 401 height 42
click at [847, 346] on label at bounding box center [857, 342] width 36 height 21
click at [552, 314] on form "**********" at bounding box center [659, 443] width 401 height 531
click at [543, 287] on input "Área" at bounding box center [557, 295] width 197 height 32
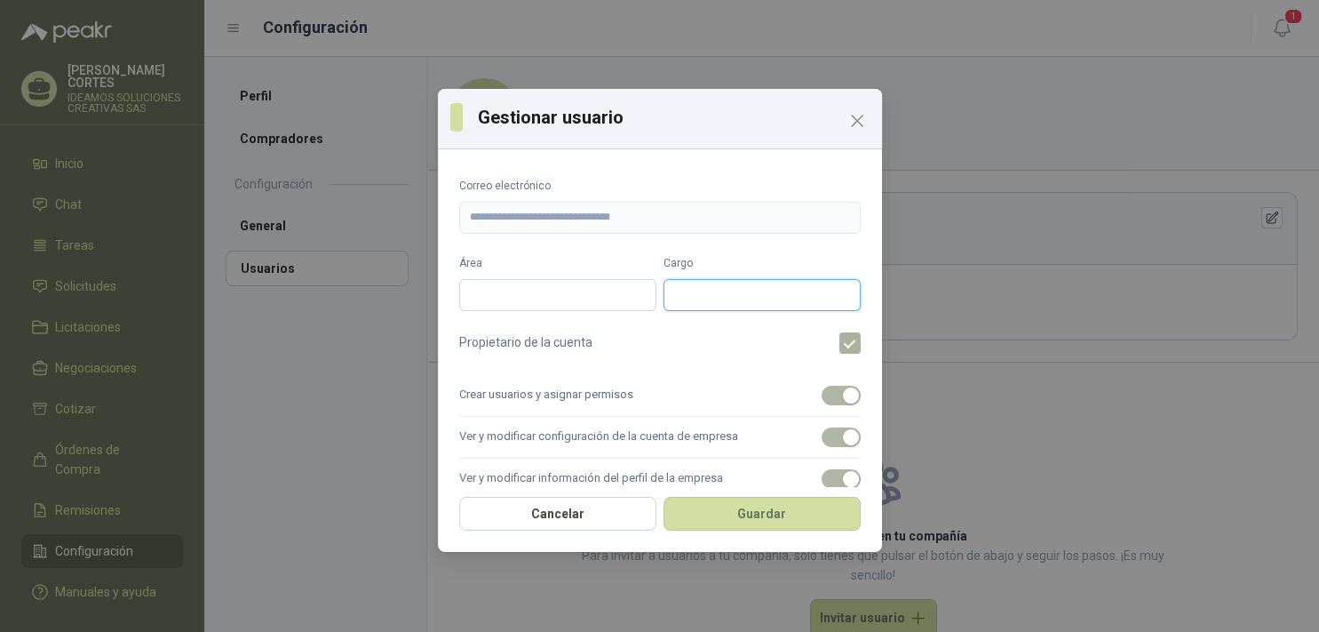
click at [705, 289] on input "Cargo" at bounding box center [762, 295] width 197 height 32
click at [858, 116] on icon "Close" at bounding box center [856, 120] width 21 height 21
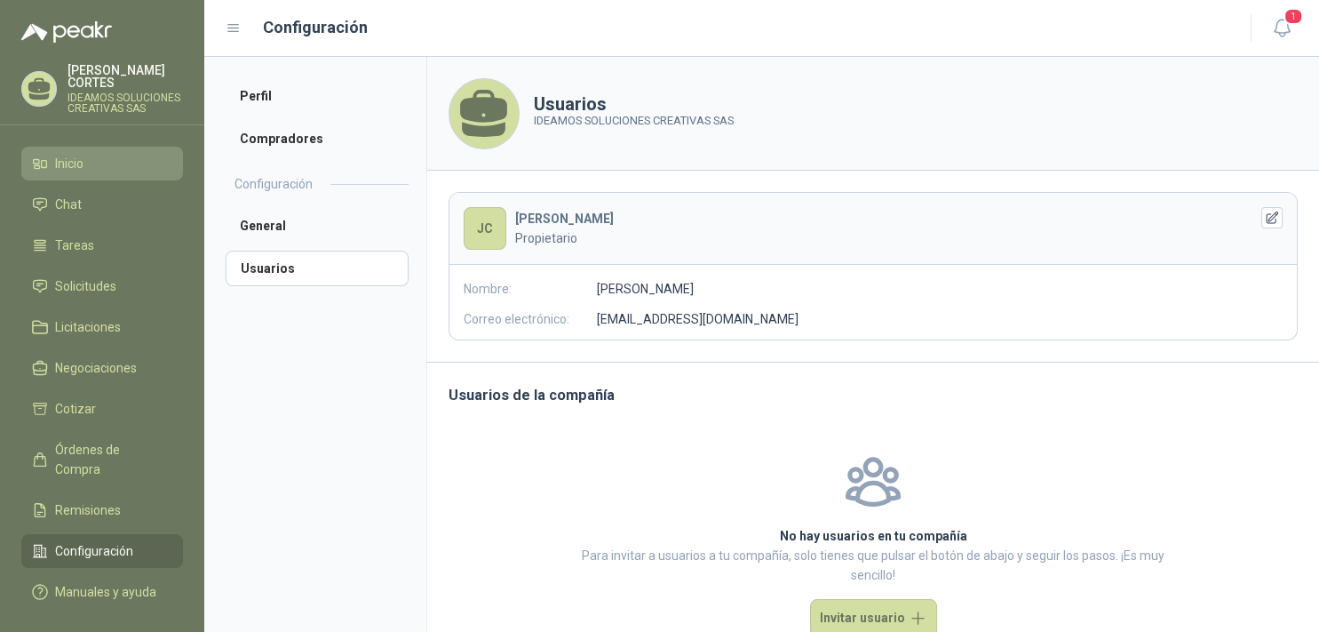
click at [67, 154] on span "Inicio" at bounding box center [69, 164] width 28 height 20
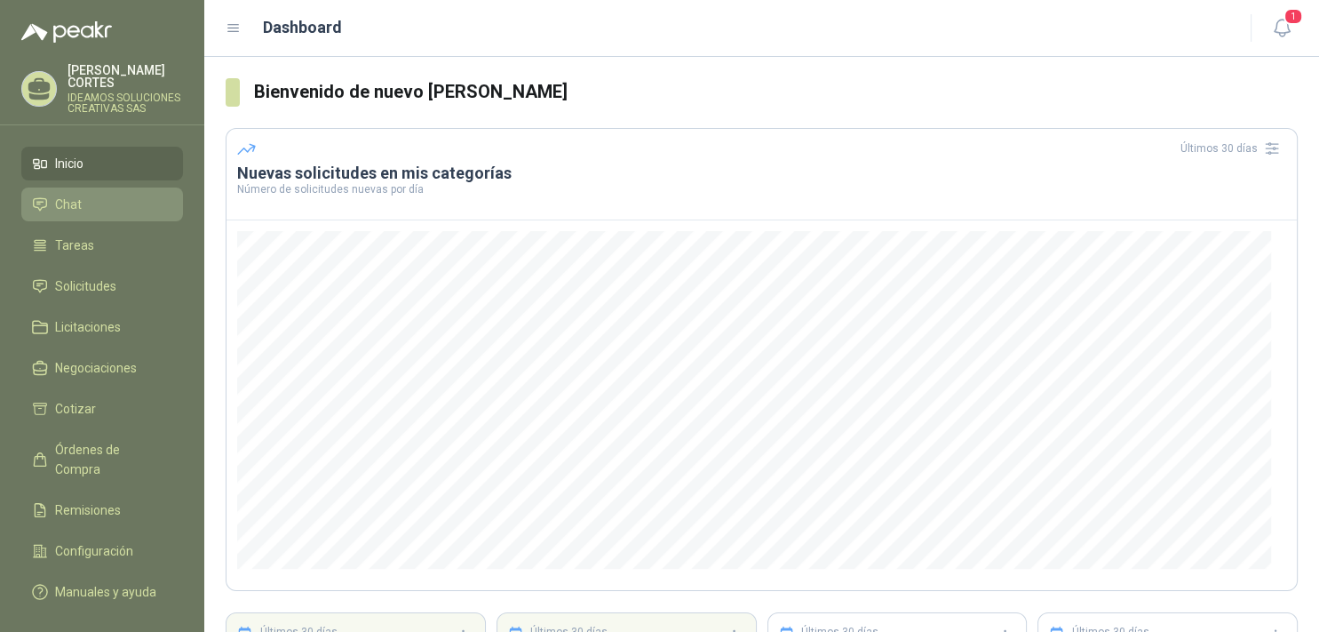
click at [68, 195] on span "Chat" at bounding box center [68, 205] width 27 height 20
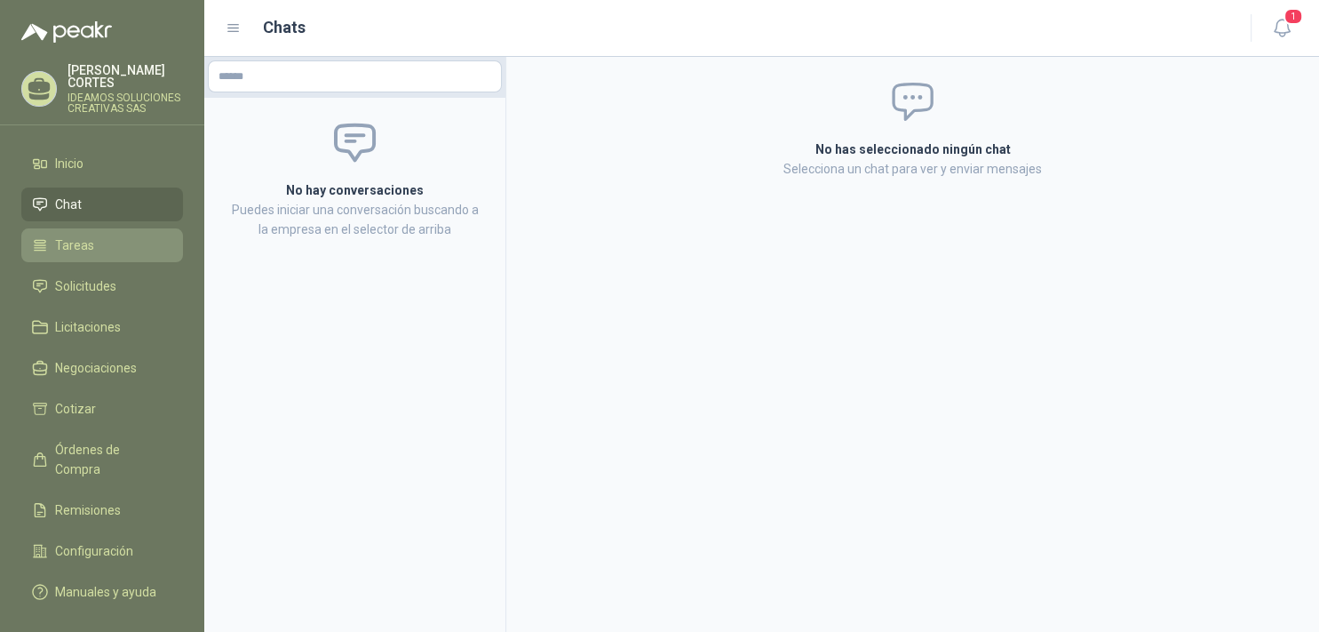
click at [65, 235] on span "Tareas" at bounding box center [74, 245] width 39 height 20
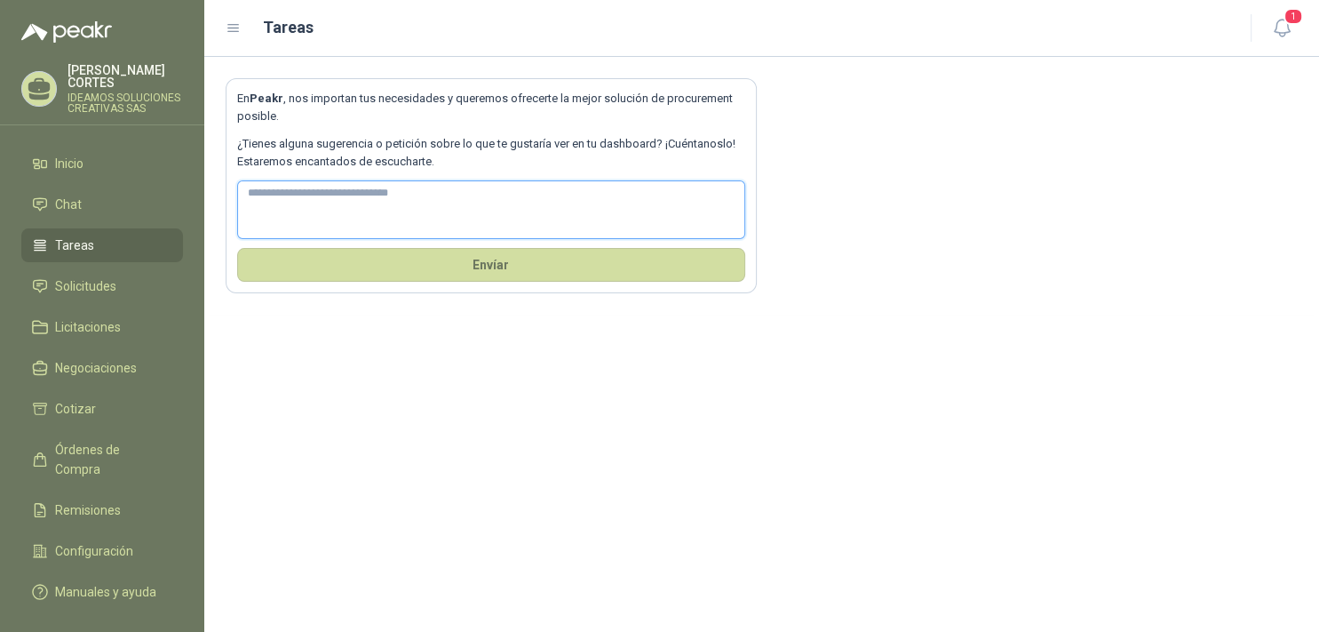
click at [371, 211] on textarea at bounding box center [491, 210] width 508 height 60
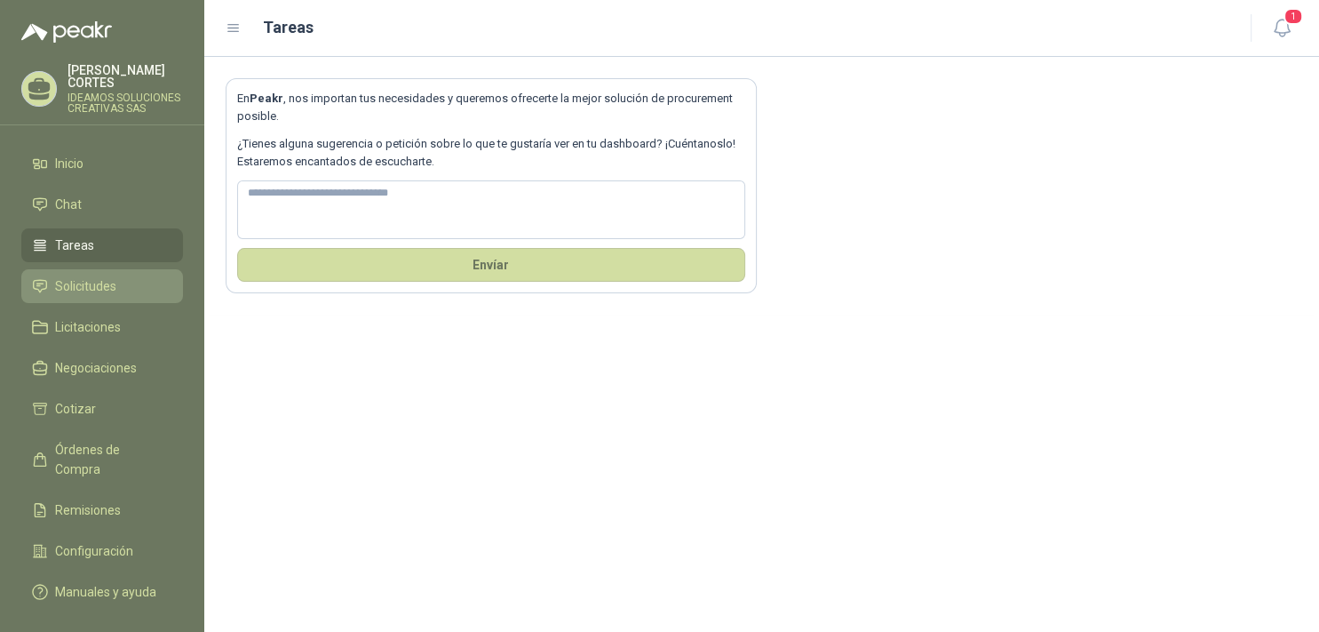
click at [105, 276] on span "Solicitudes" at bounding box center [85, 286] width 61 height 20
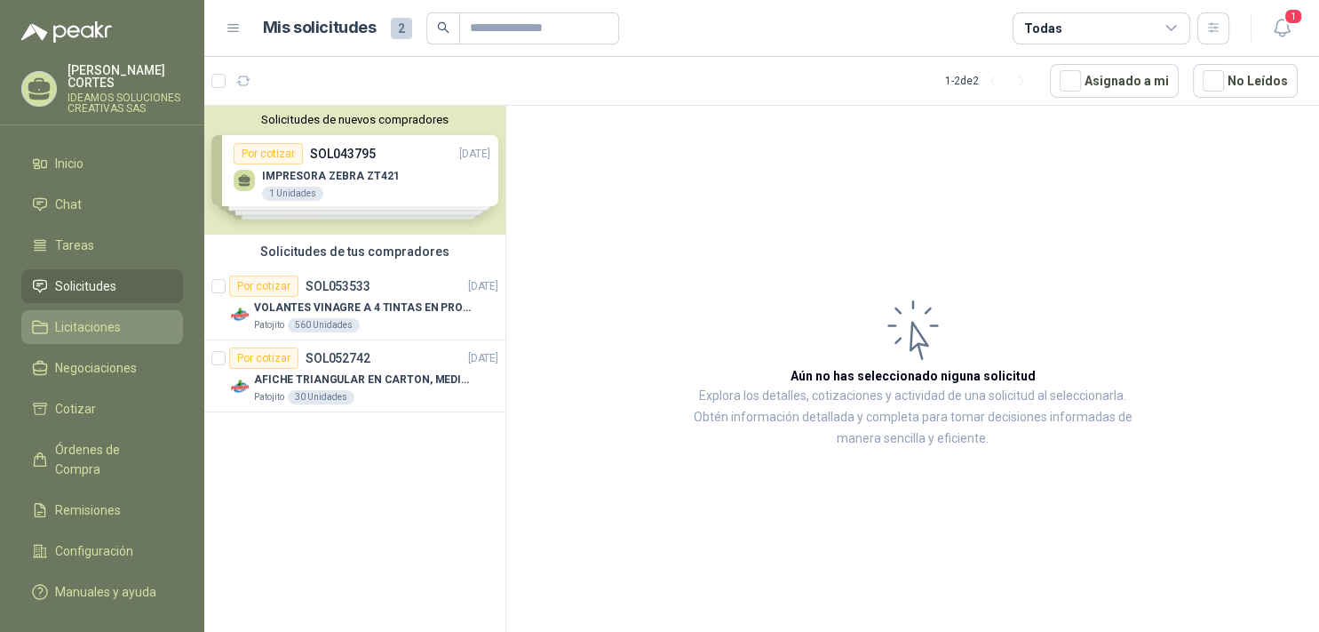
click at [80, 317] on span "Licitaciones" at bounding box center [88, 327] width 66 height 20
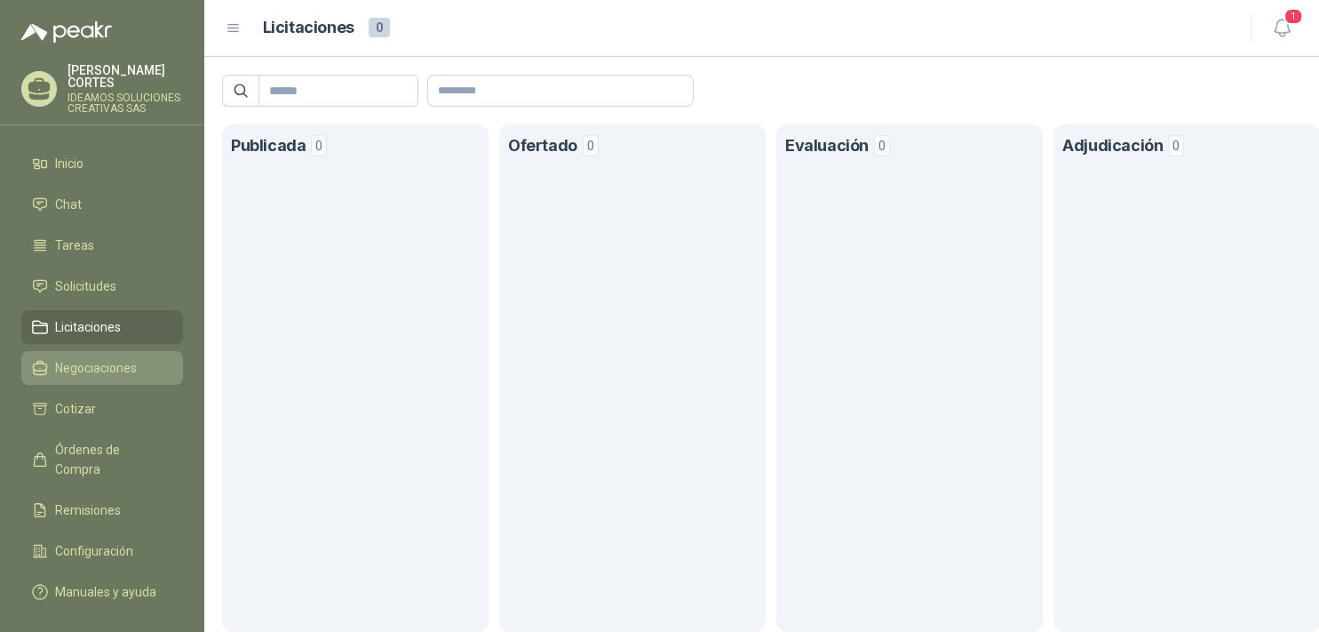
click at [83, 362] on span "Negociaciones" at bounding box center [96, 368] width 82 height 20
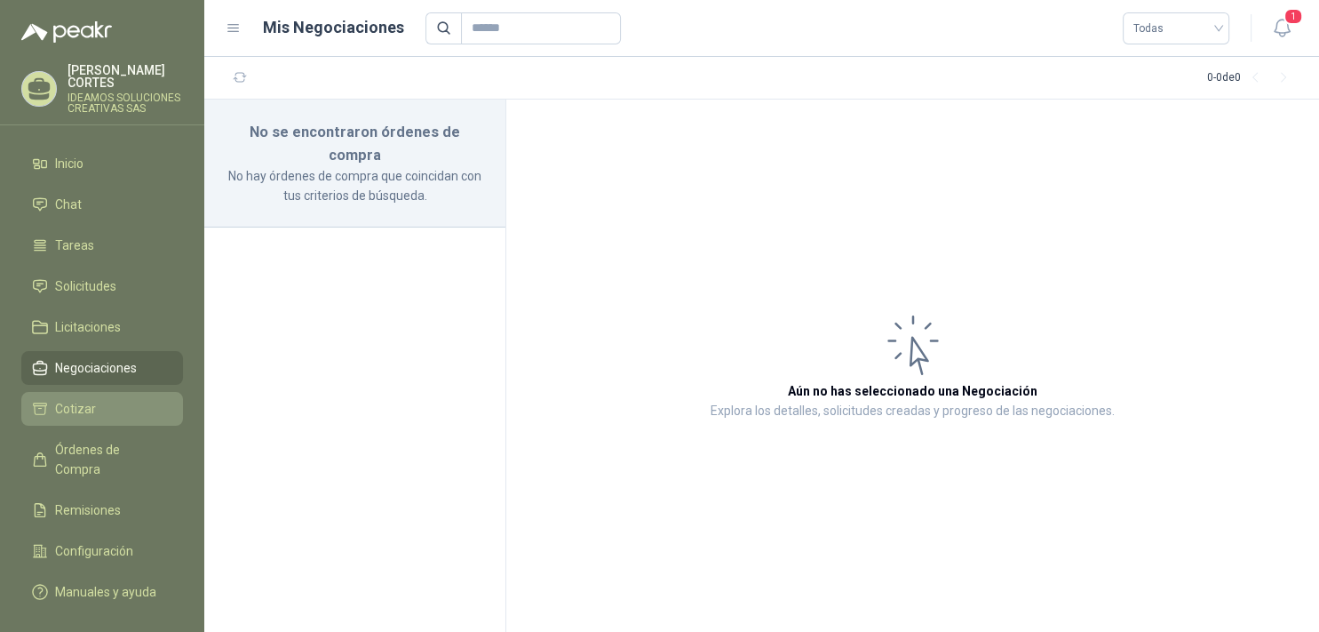
click at [79, 399] on span "Cotizar" at bounding box center [75, 409] width 41 height 20
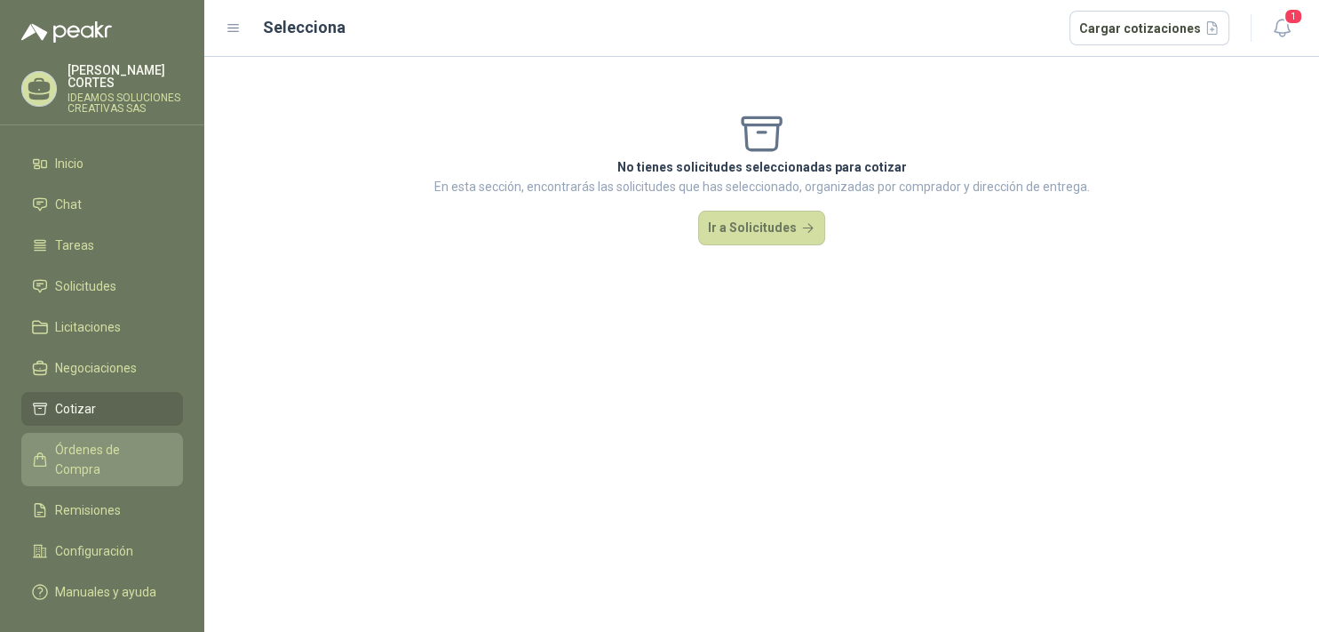
click at [87, 444] on span "Órdenes de Compra" at bounding box center [110, 459] width 111 height 39
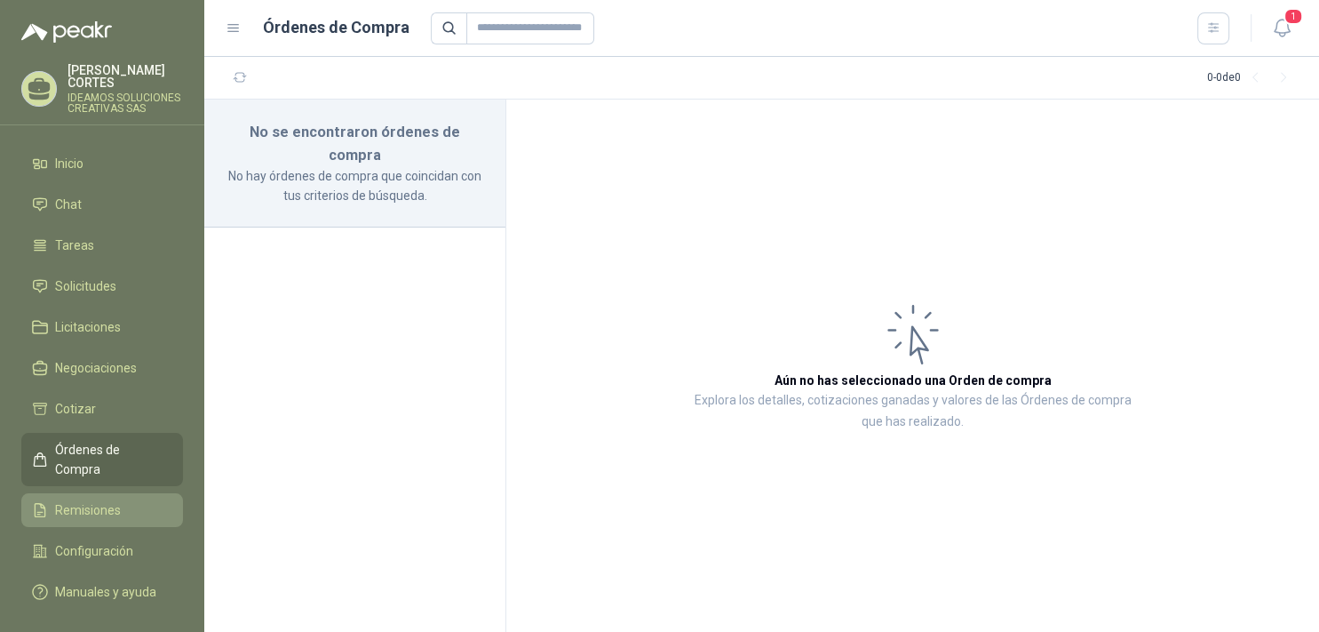
click at [84, 500] on span "Remisiones" at bounding box center [88, 510] width 66 height 20
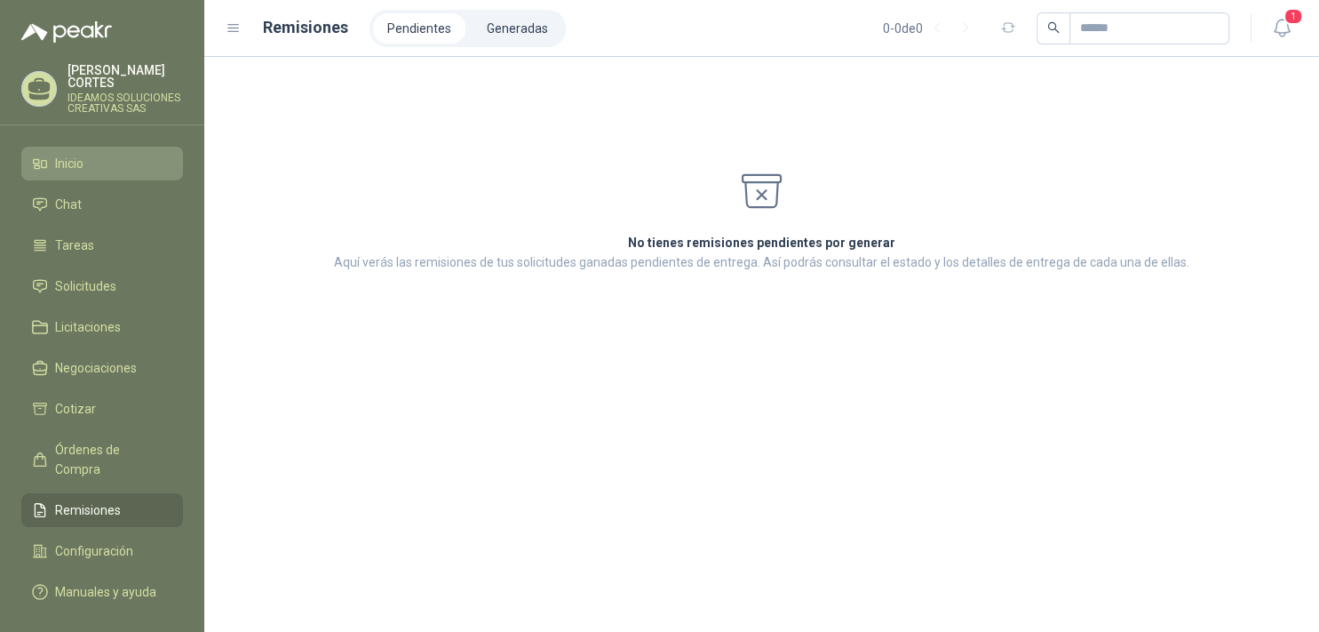
click at [64, 147] on link "Inicio" at bounding box center [102, 164] width 162 height 34
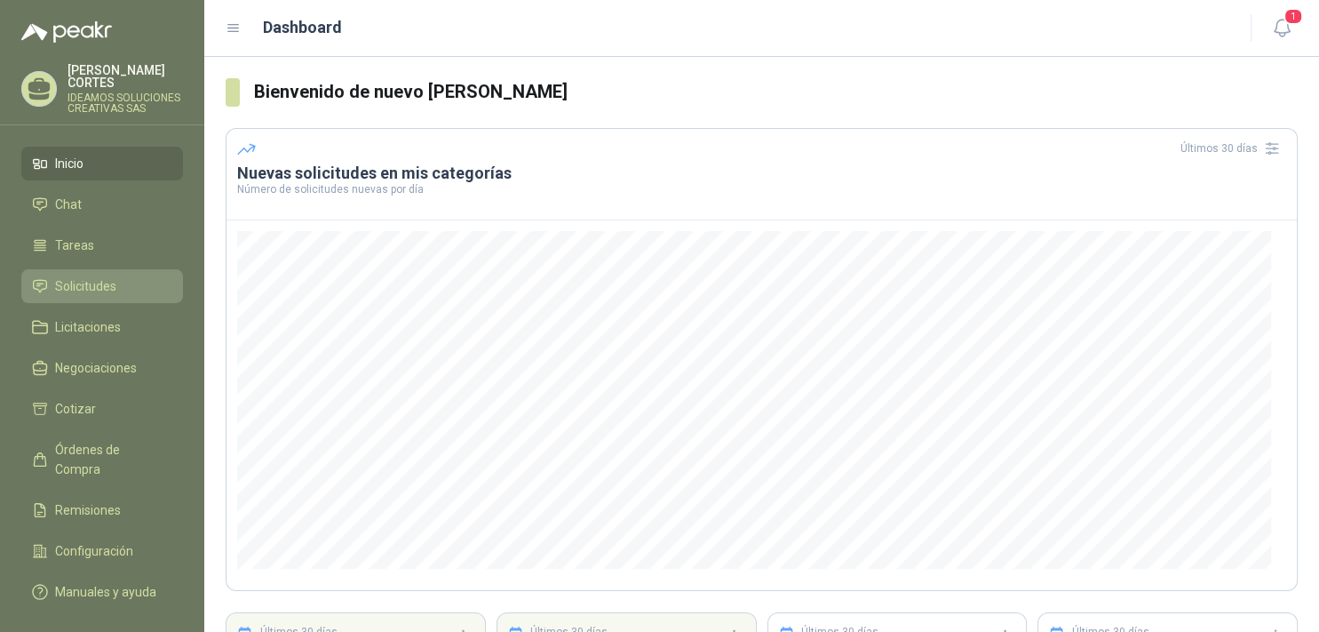
click at [76, 276] on span "Solicitudes" at bounding box center [85, 286] width 61 height 20
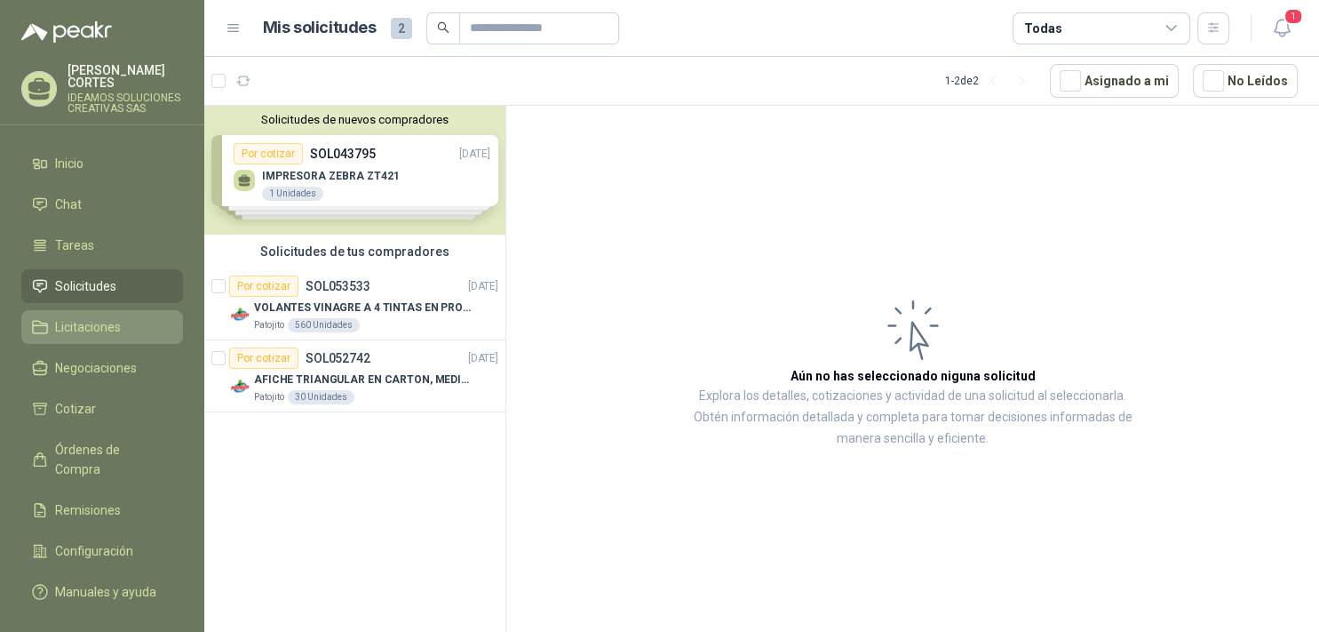
click at [78, 317] on span "Licitaciones" at bounding box center [88, 327] width 66 height 20
